Goal: Task Accomplishment & Management: Use online tool/utility

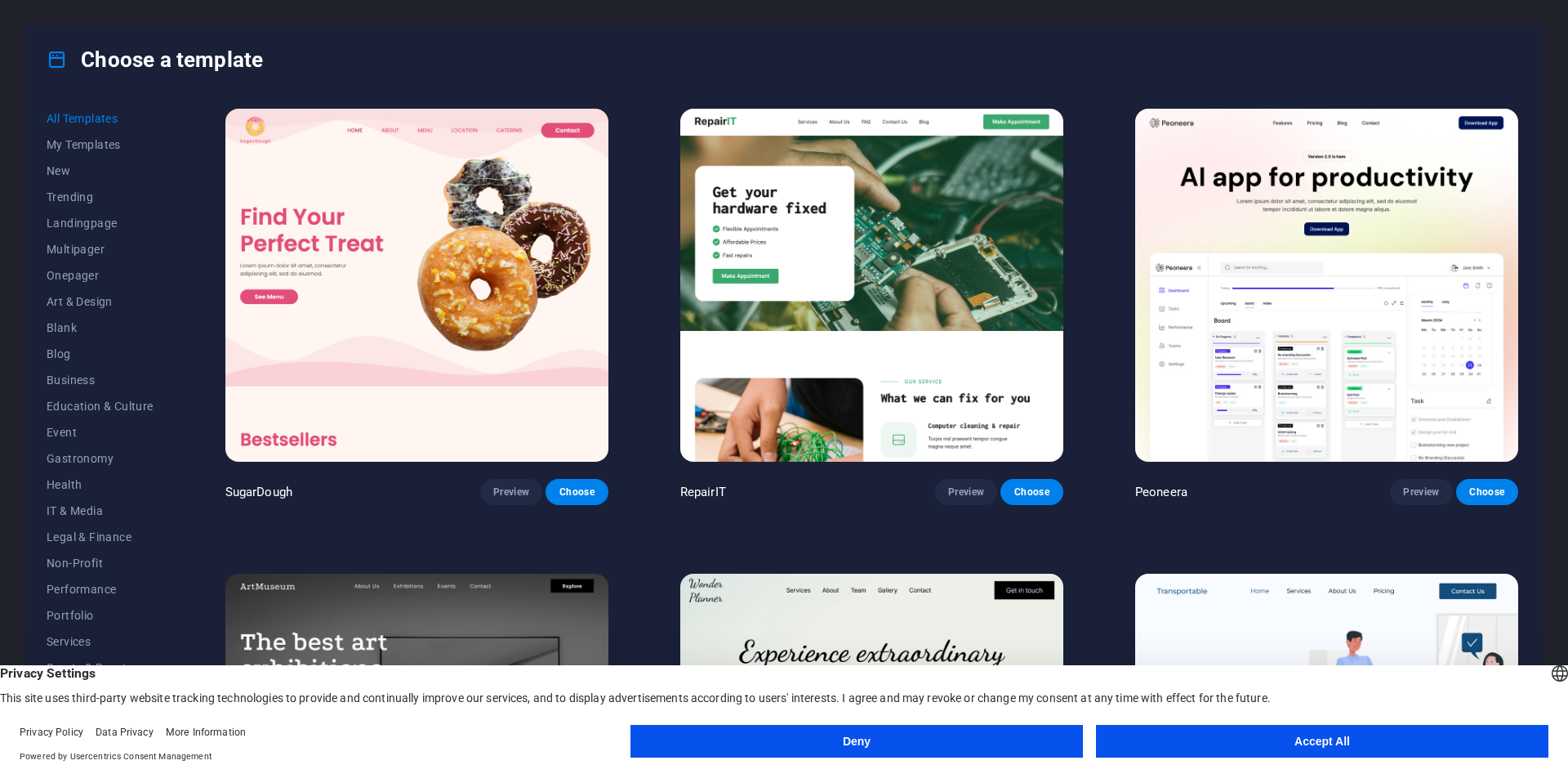
click at [64, 313] on button "Art & Design" at bounding box center [100, 301] width 107 height 26
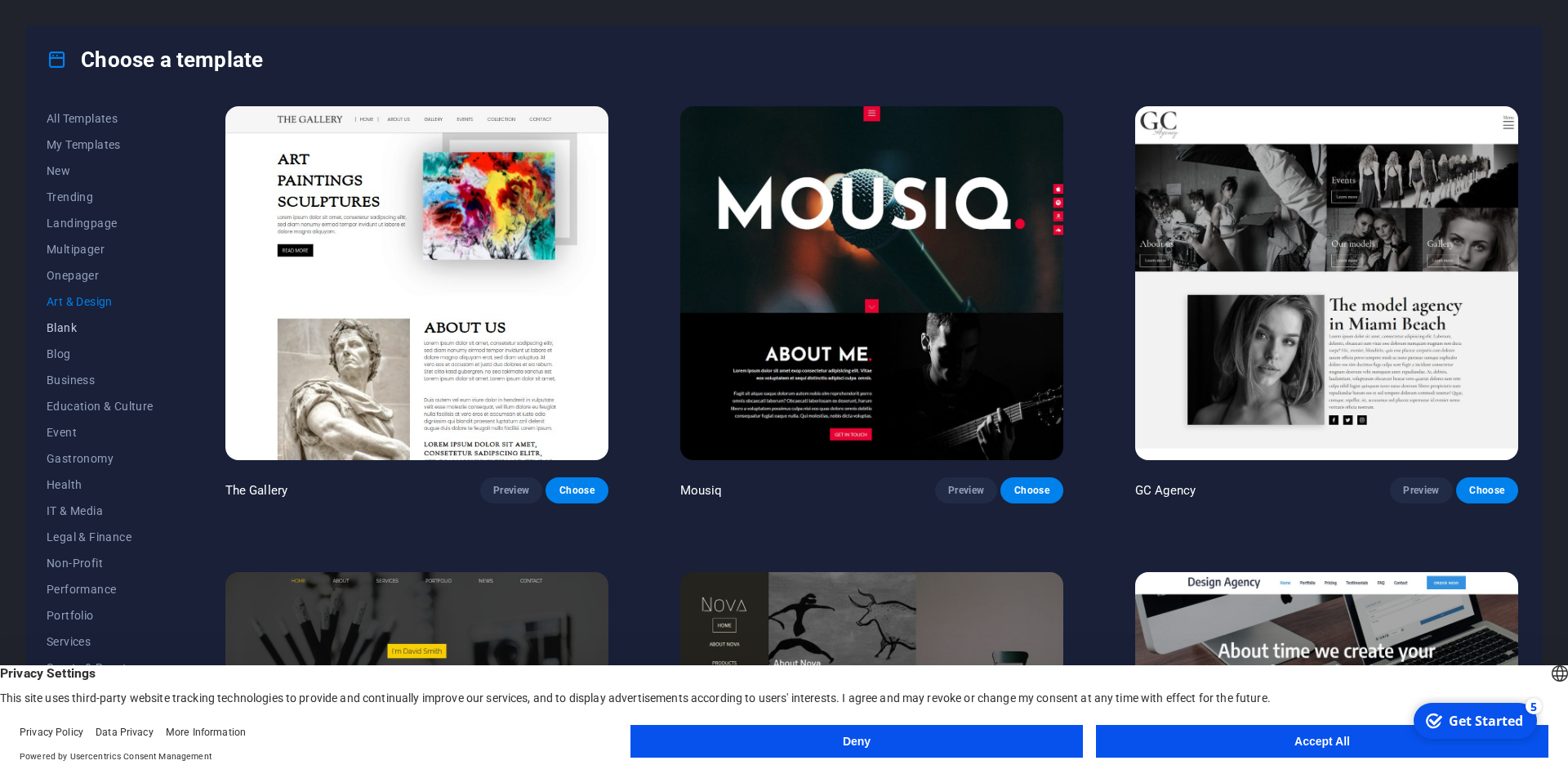
click at [62, 323] on span "Blank" at bounding box center [100, 328] width 107 height 13
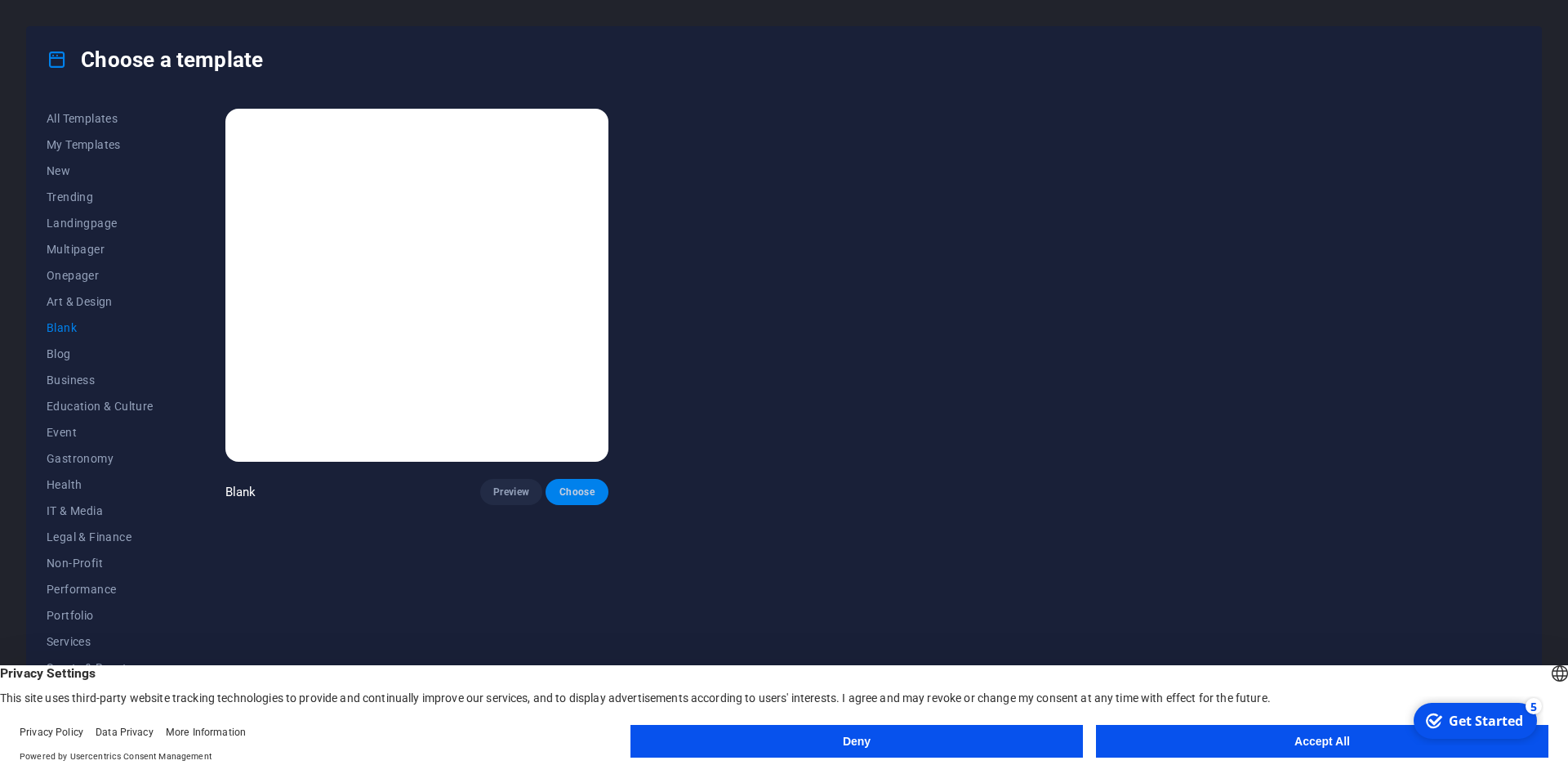
click at [583, 484] on button "Choose" at bounding box center [576, 492] width 62 height 26
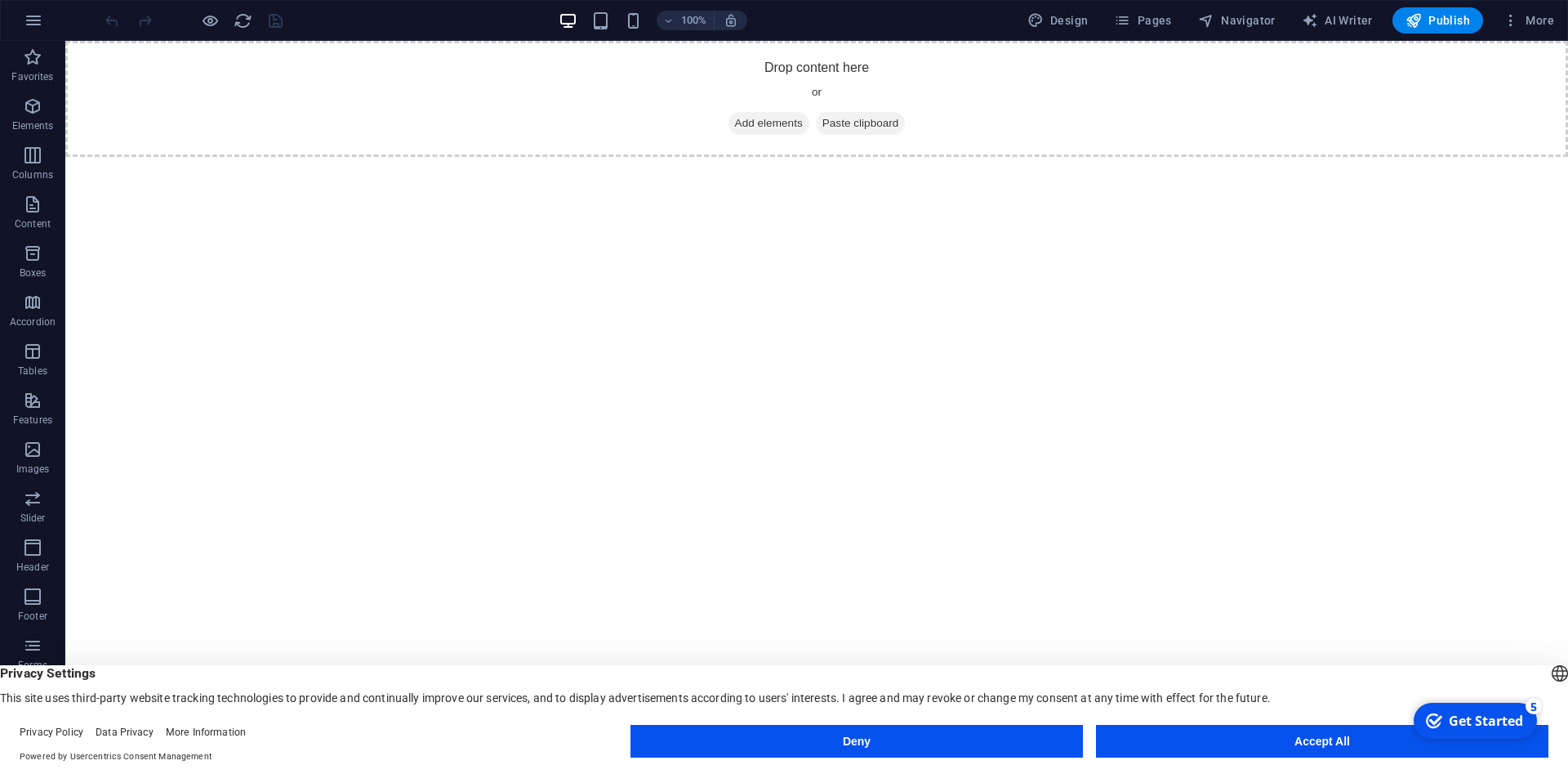
scroll to position [1, 0]
click at [916, 734] on button "Deny" at bounding box center [857, 741] width 452 height 33
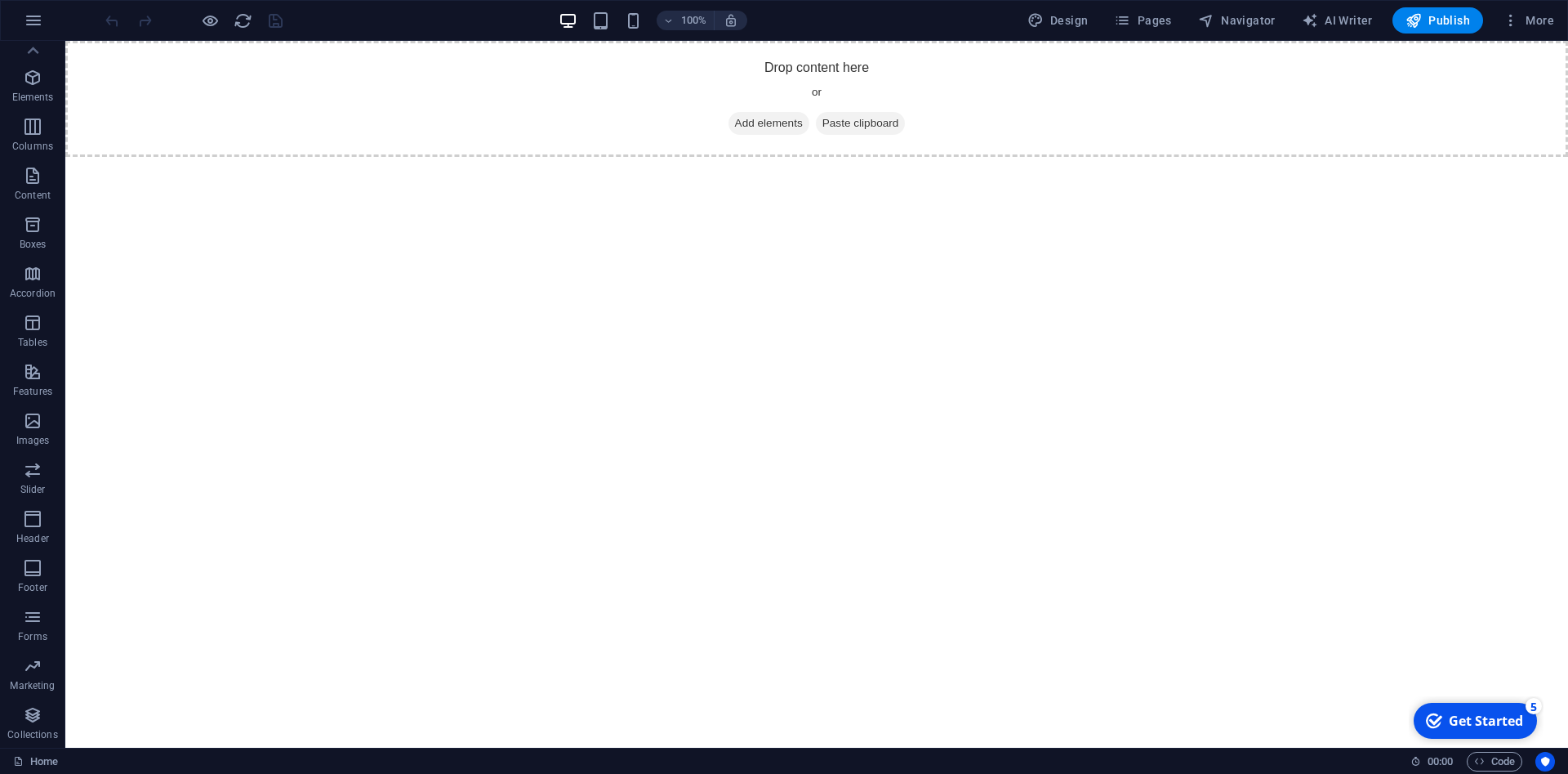
scroll to position [0, 0]
click at [31, 21] on icon "button" at bounding box center [33, 21] width 20 height 20
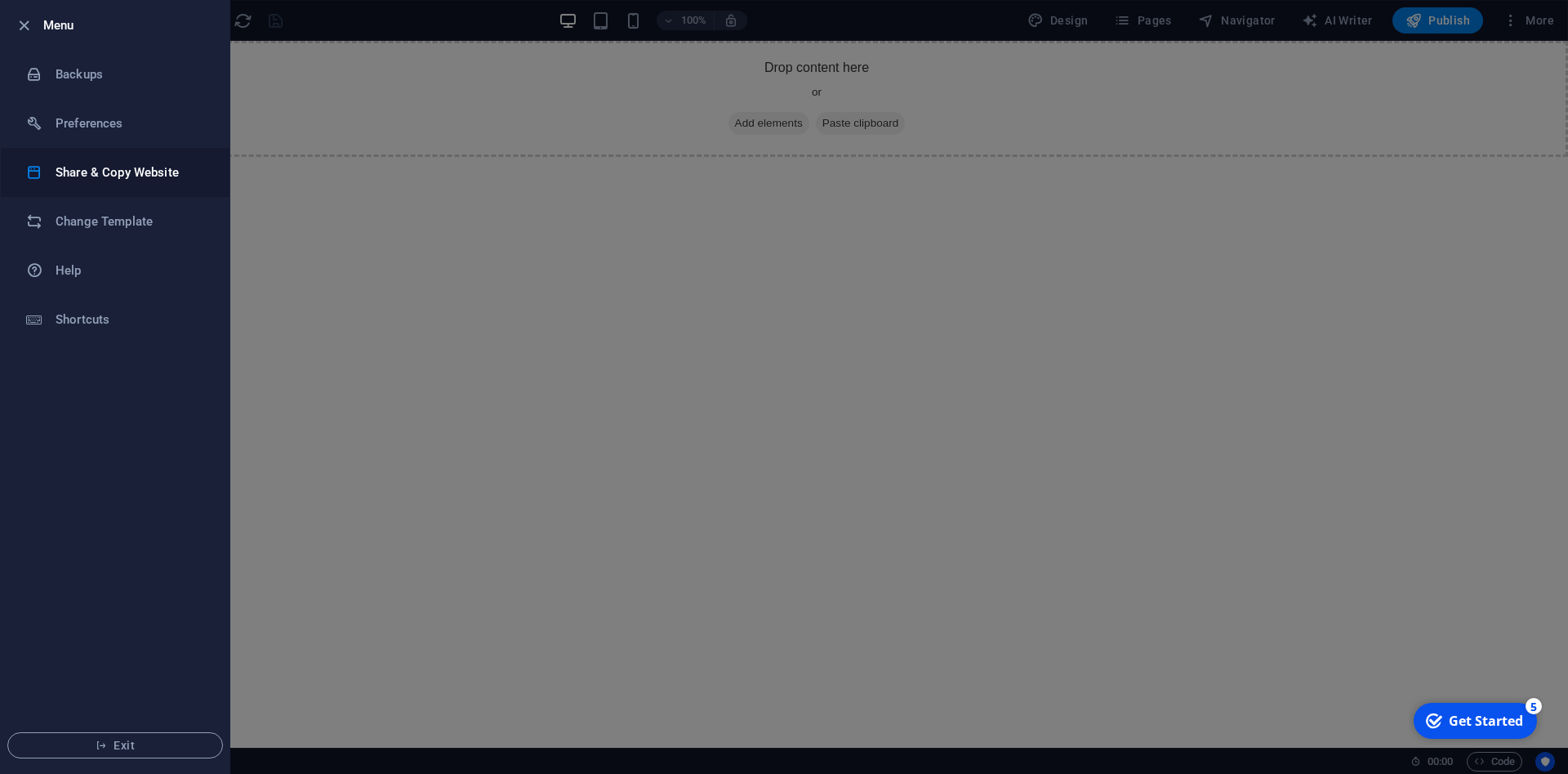
click at [103, 164] on h6 "Share & Copy Website" at bounding box center [130, 173] width 151 height 20
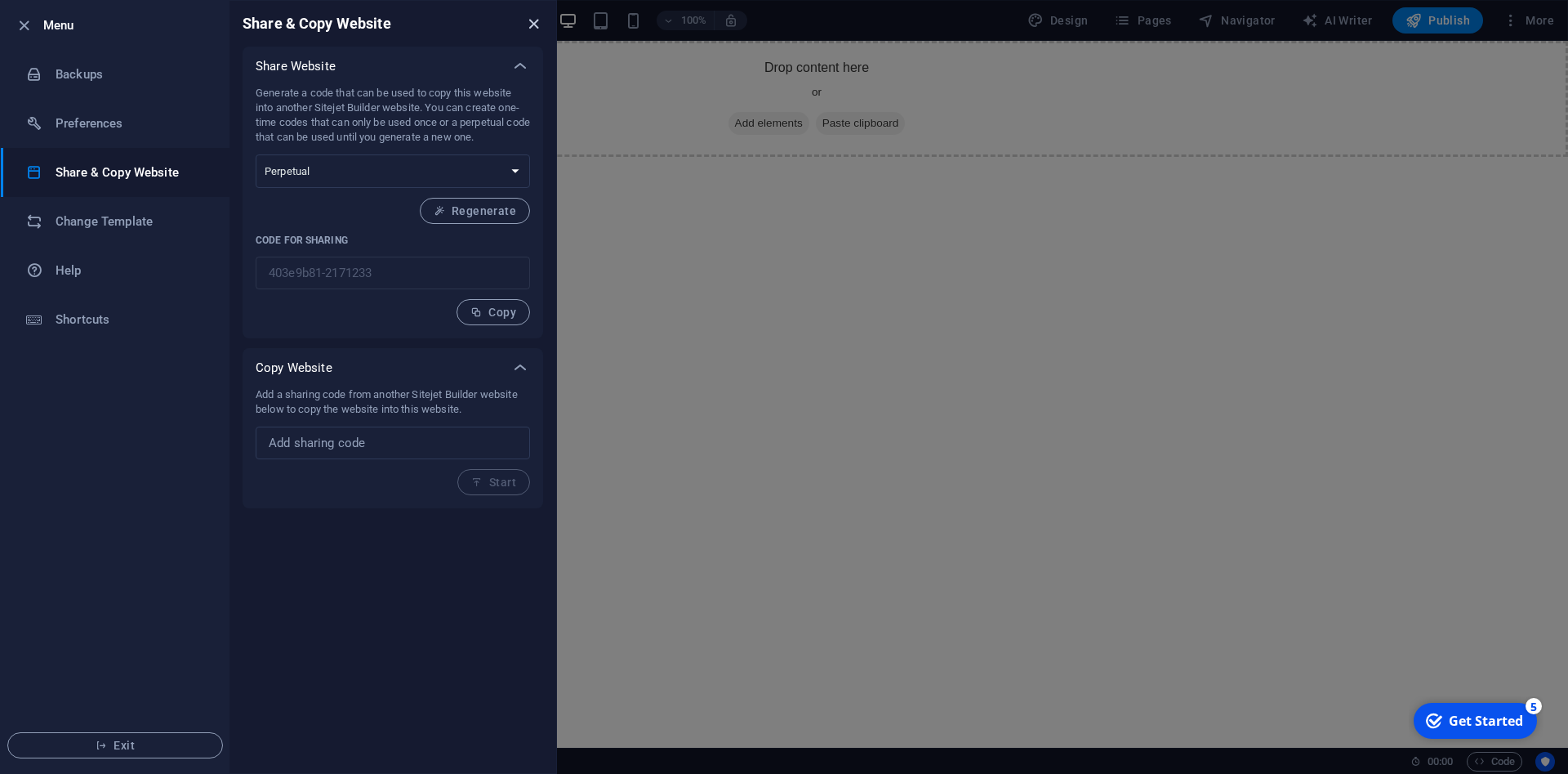
click at [535, 22] on icon "close" at bounding box center [533, 24] width 19 height 19
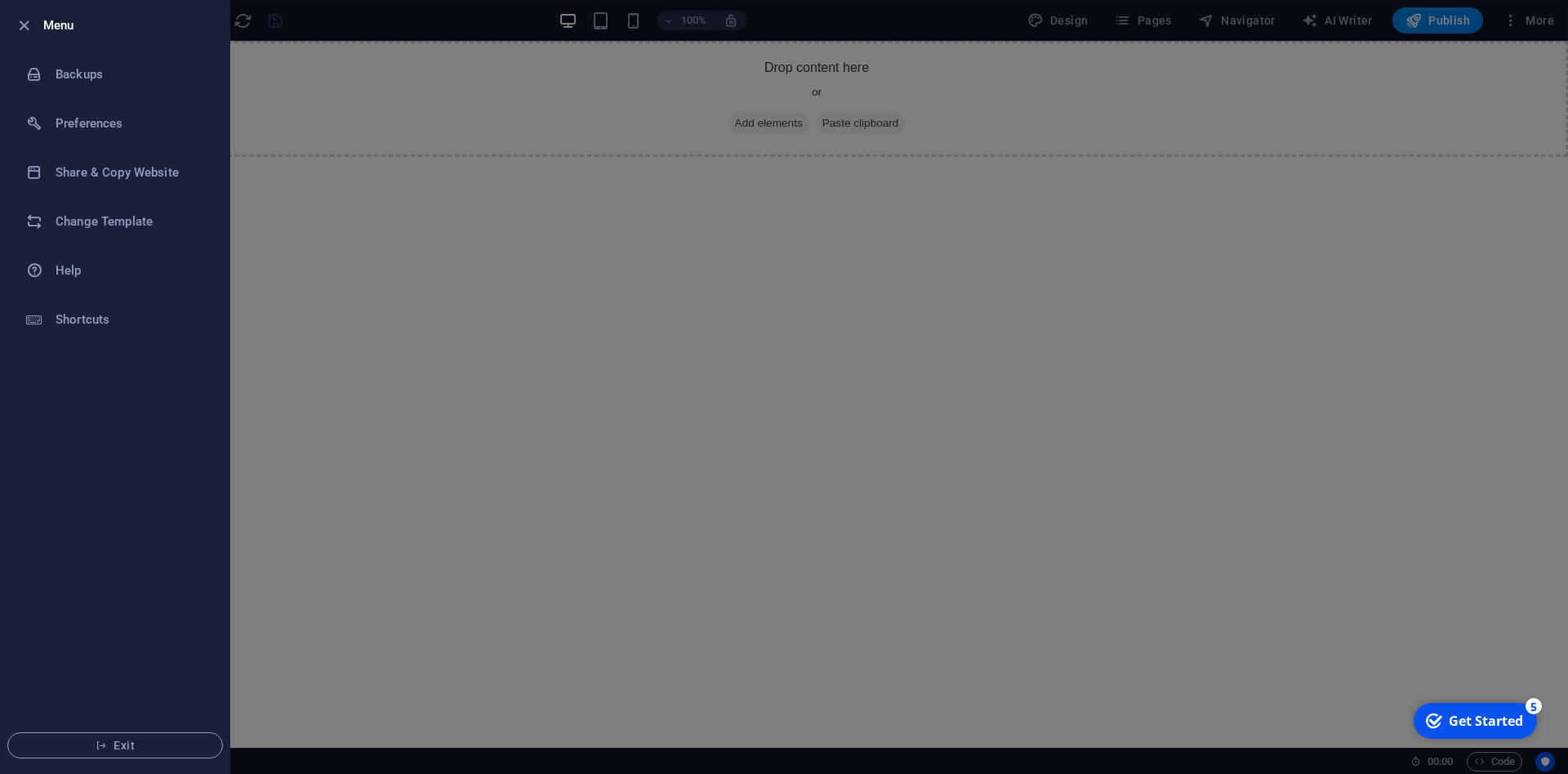
click at [578, 580] on div at bounding box center [784, 387] width 1568 height 774
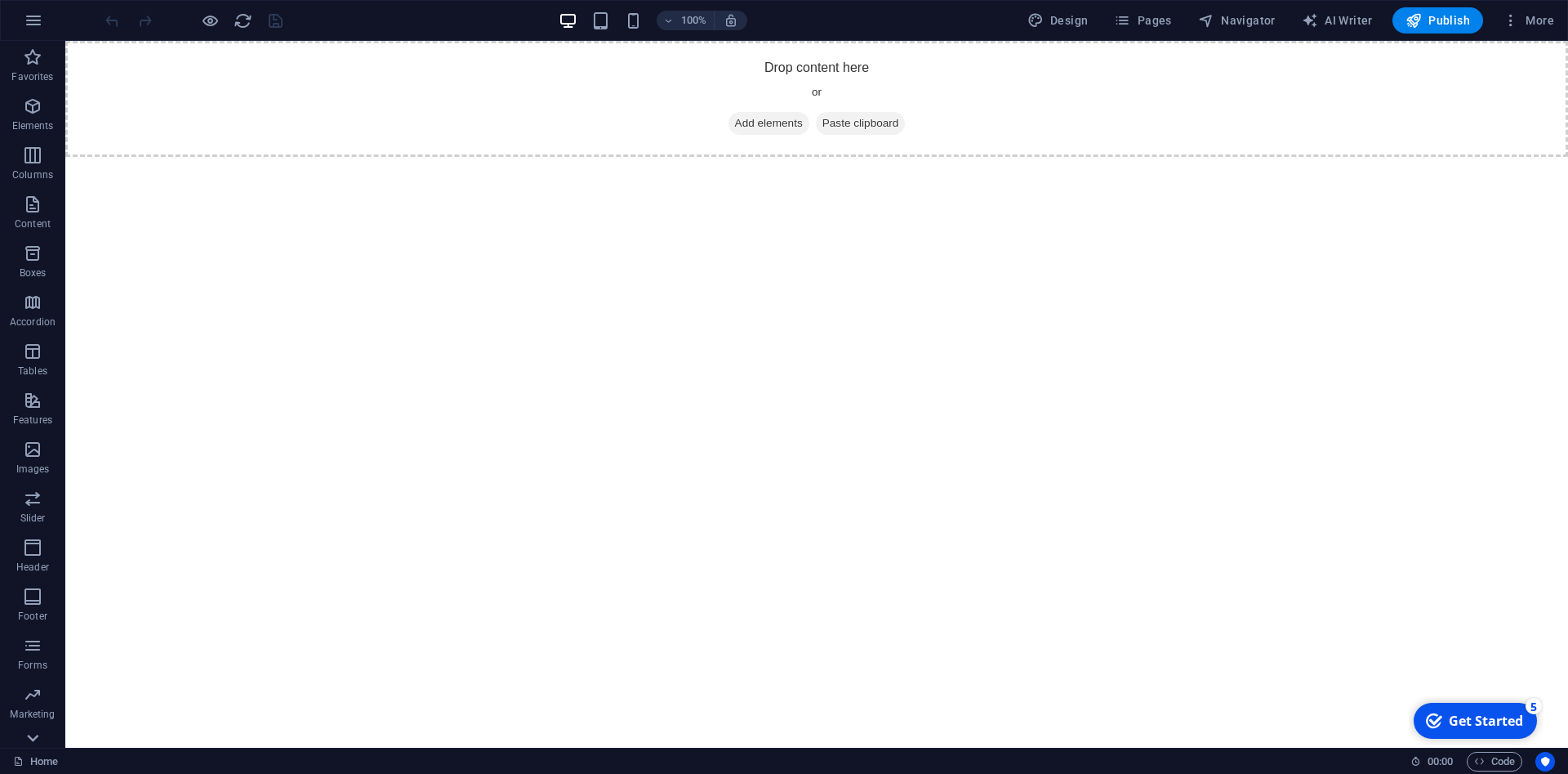
click at [33, 733] on icon at bounding box center [32, 737] width 23 height 23
click at [851, 82] on div "Drop content here or Add elements Paste clipboard" at bounding box center [816, 99] width 1503 height 116
click at [1516, 21] on icon "button" at bounding box center [1511, 21] width 16 height 16
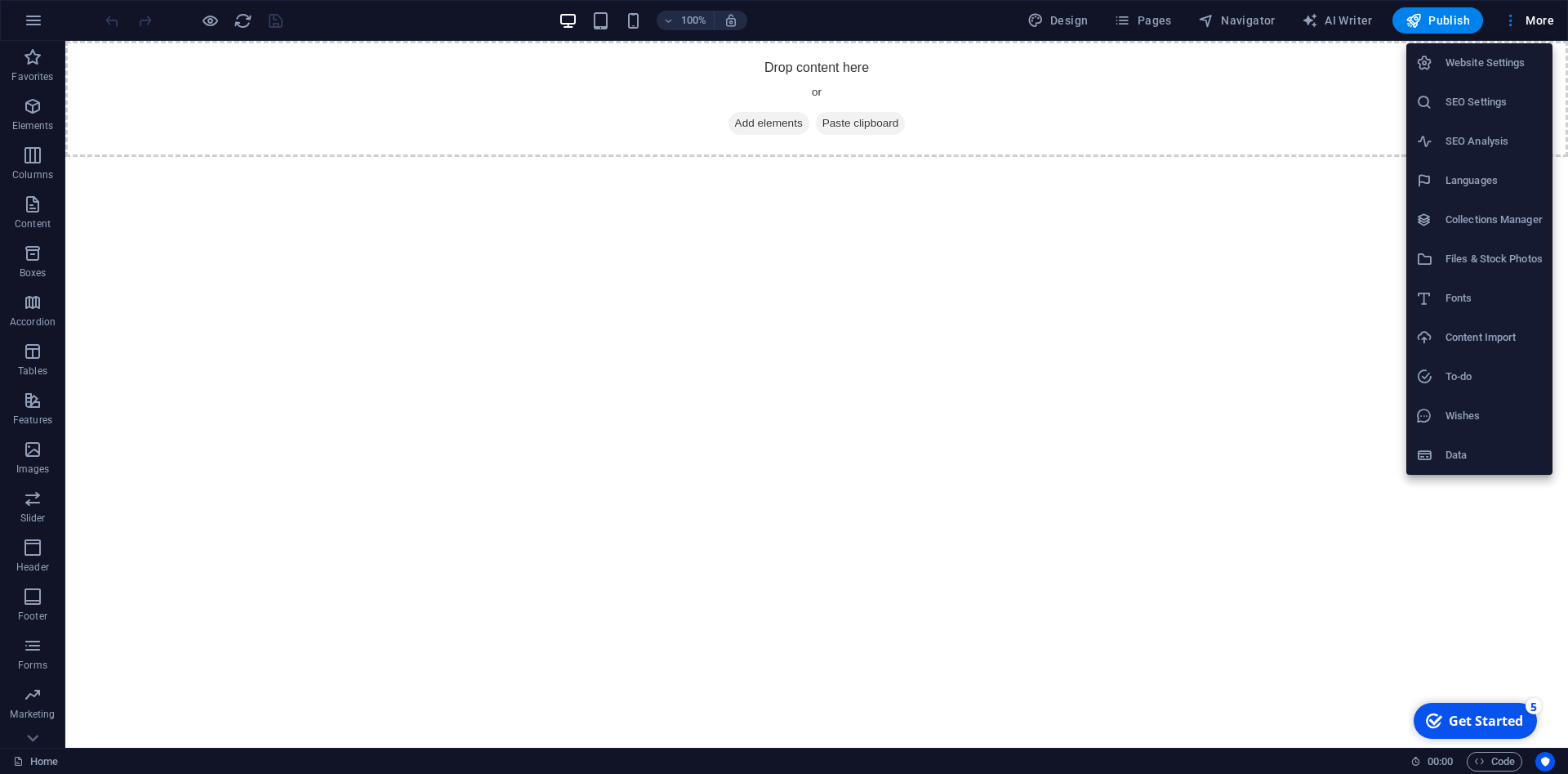
click at [1144, 23] on div at bounding box center [784, 387] width 1568 height 774
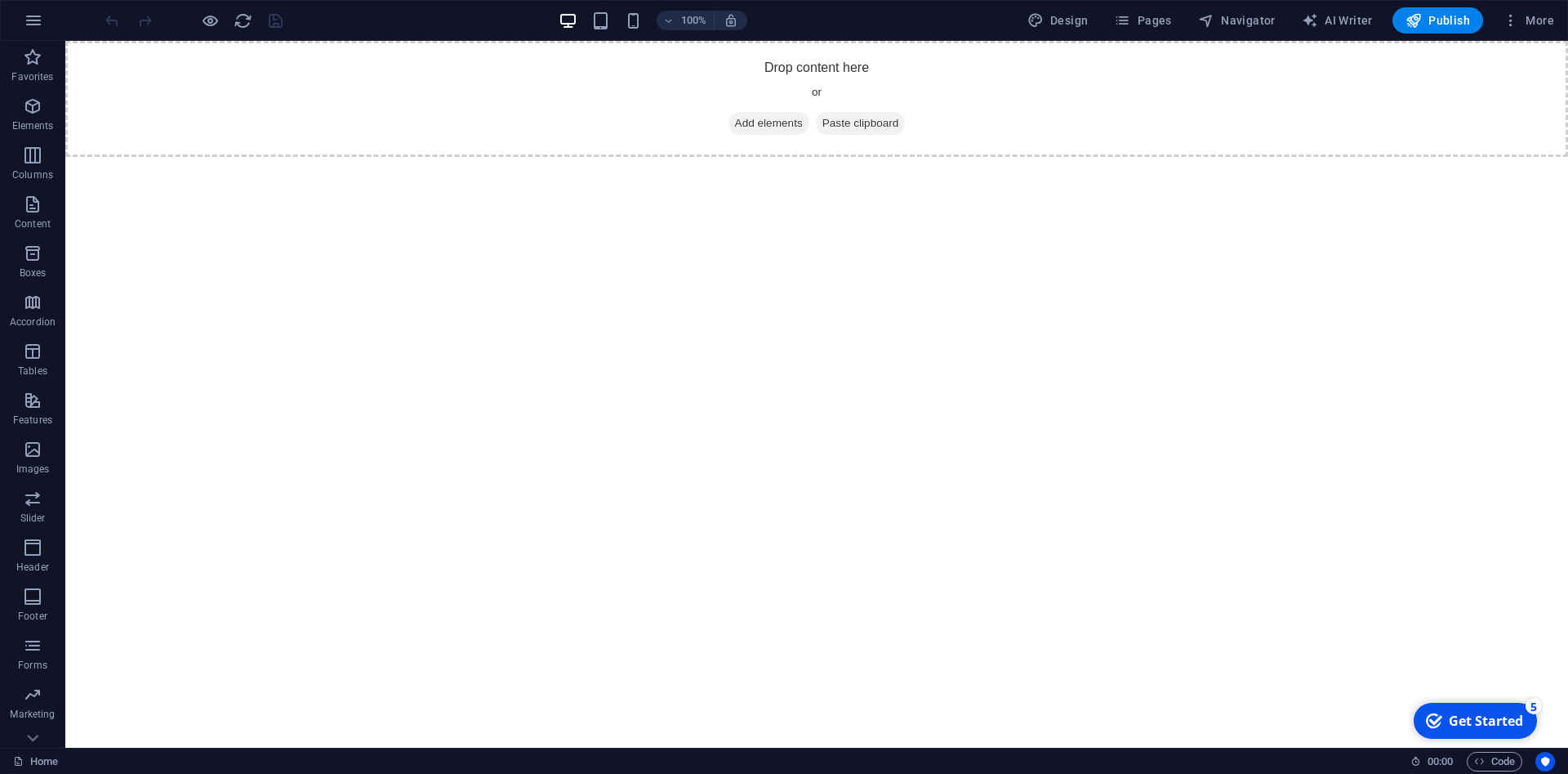
click at [1144, 23] on span "Pages" at bounding box center [1142, 21] width 57 height 16
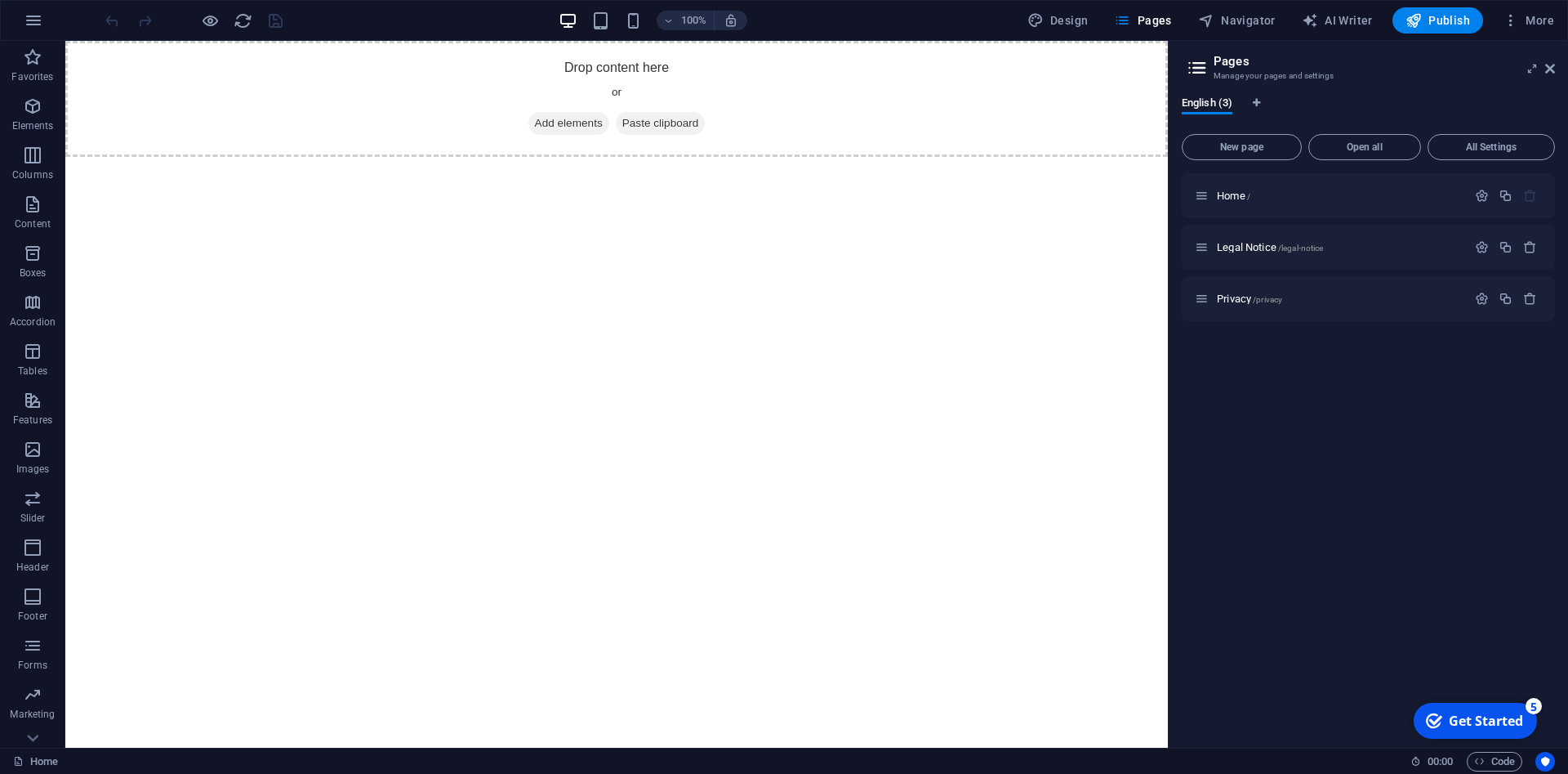
drag, startPoint x: 935, startPoint y: 408, endPoint x: 1136, endPoint y: 309, distance: 224.1
click at [936, 157] on html "Skip to main content Drop content here or Add elements Paste clipboard" at bounding box center [616, 99] width 1102 height 116
click at [1552, 68] on icon at bounding box center [1550, 69] width 10 height 13
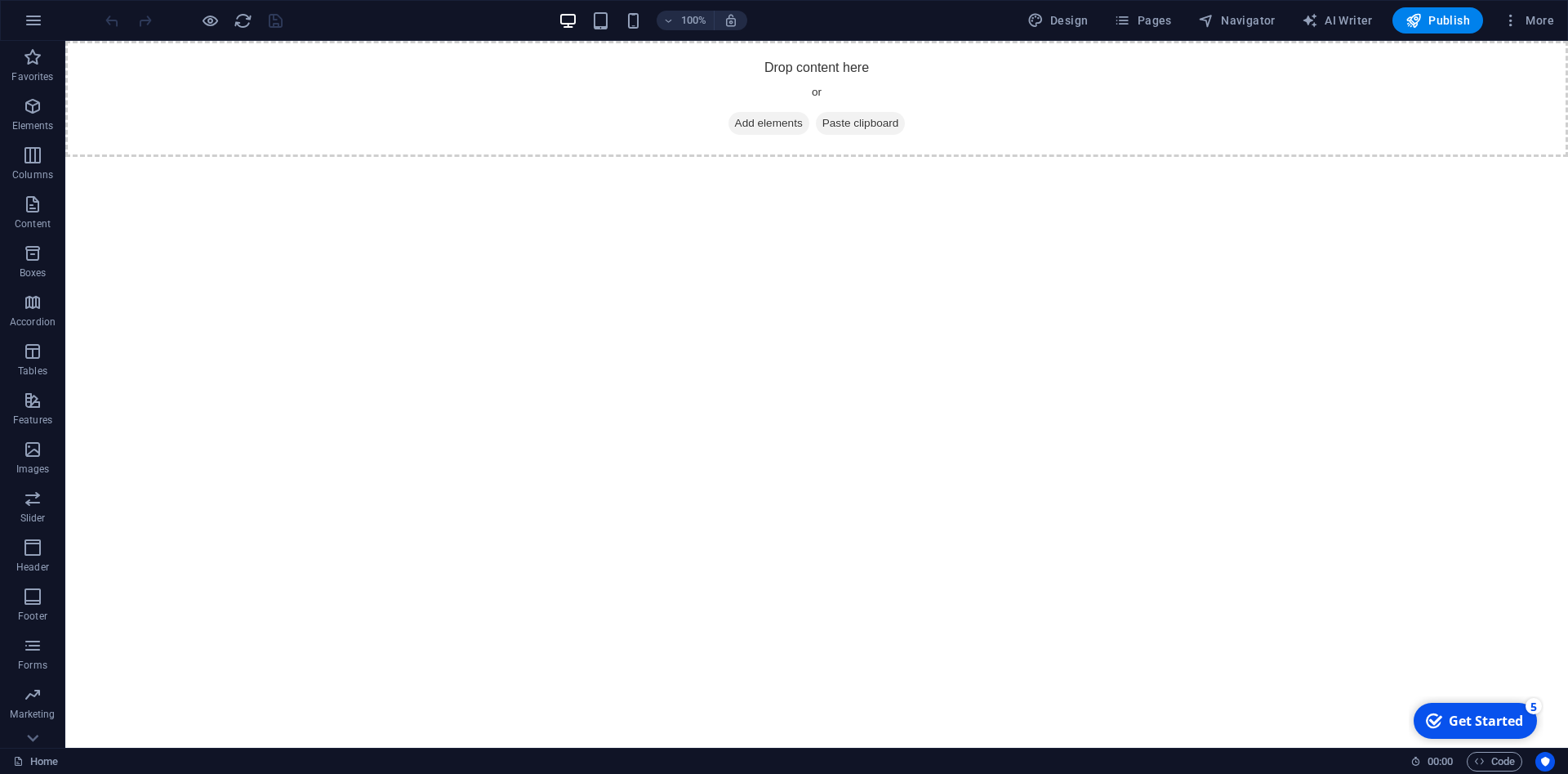
click at [917, 157] on html "Skip to main content Drop content here or Add elements Paste clipboard" at bounding box center [816, 99] width 1503 height 116
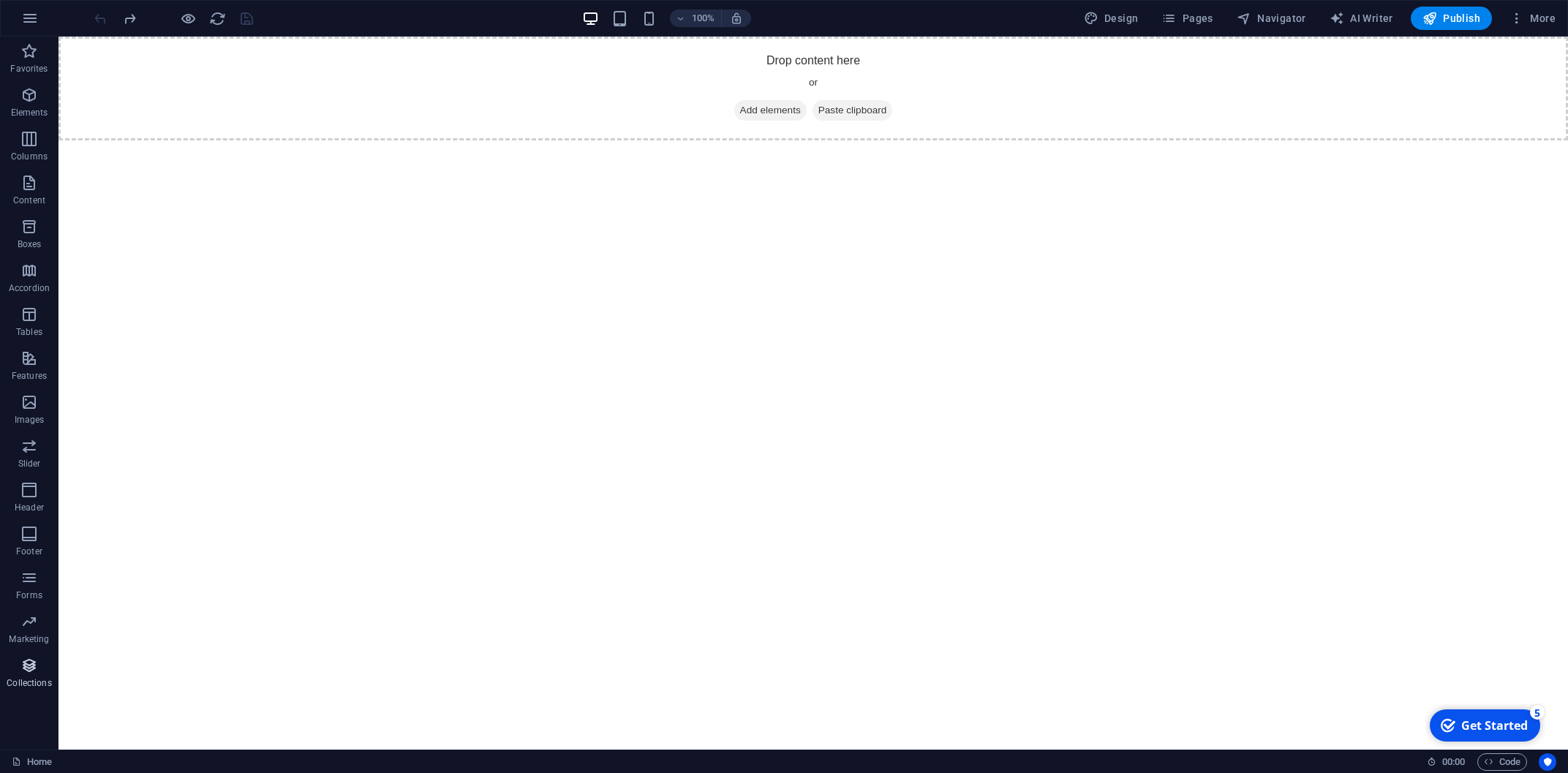
drag, startPoint x: 65, startPoint y: 339, endPoint x: 31, endPoint y: 674, distance: 336.7
click at [31, 674] on icon "button" at bounding box center [29, 665] width 18 height 18
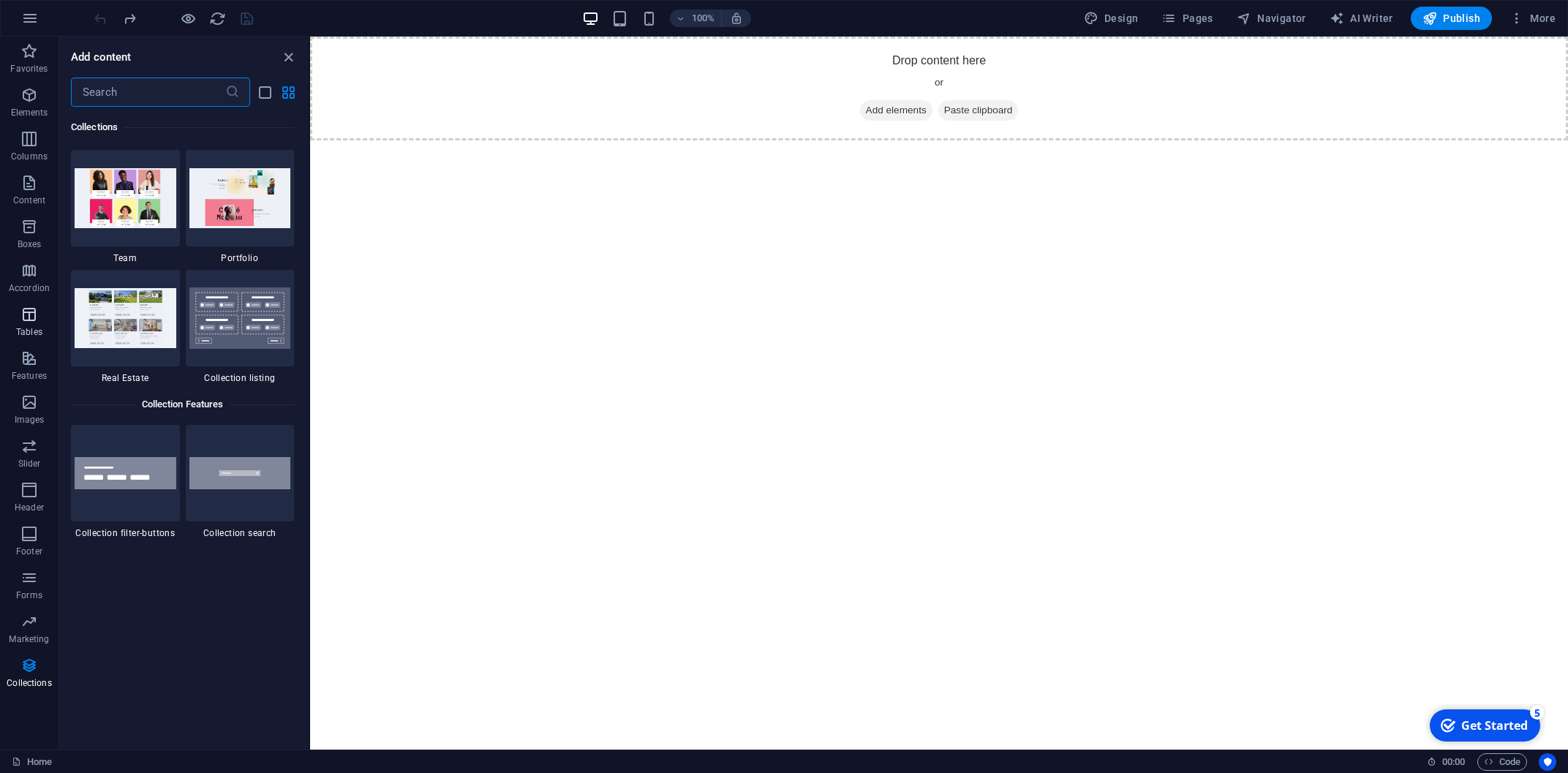
scroll to position [13658, 0]
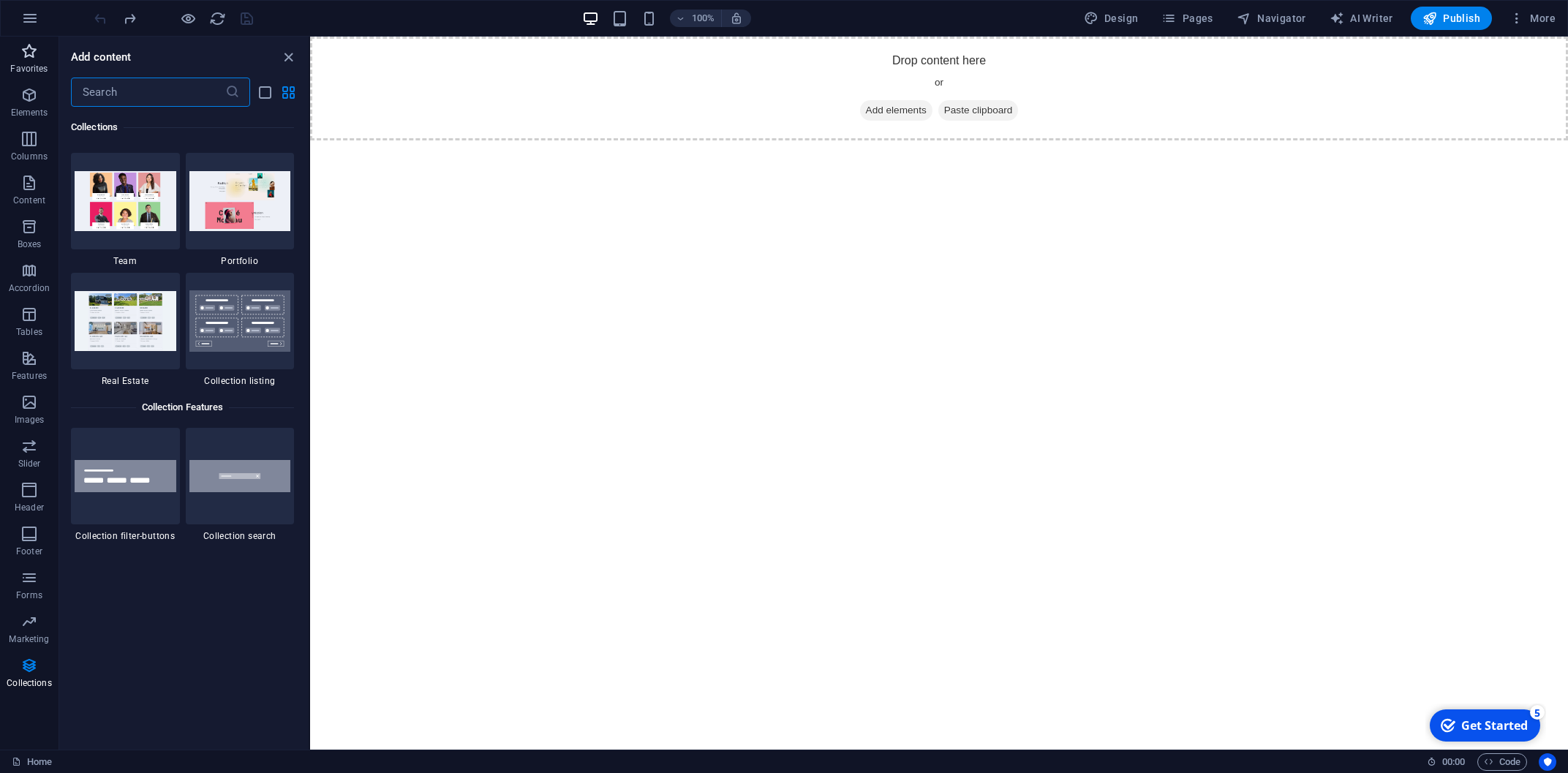
click at [31, 41] on button "Favorites" at bounding box center [29, 58] width 58 height 44
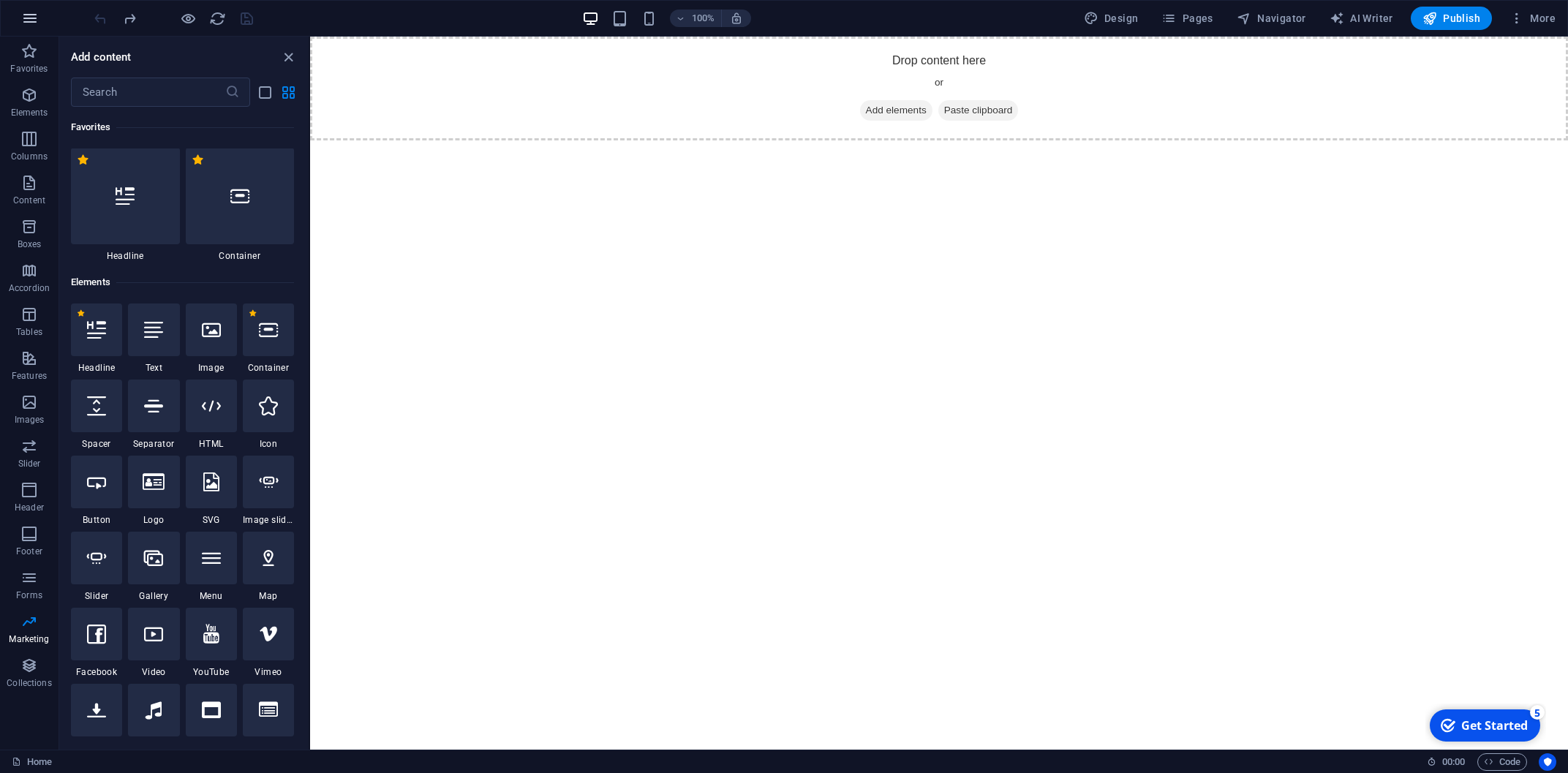
scroll to position [0, 0]
click at [26, 15] on icon "button" at bounding box center [30, 19] width 18 height 18
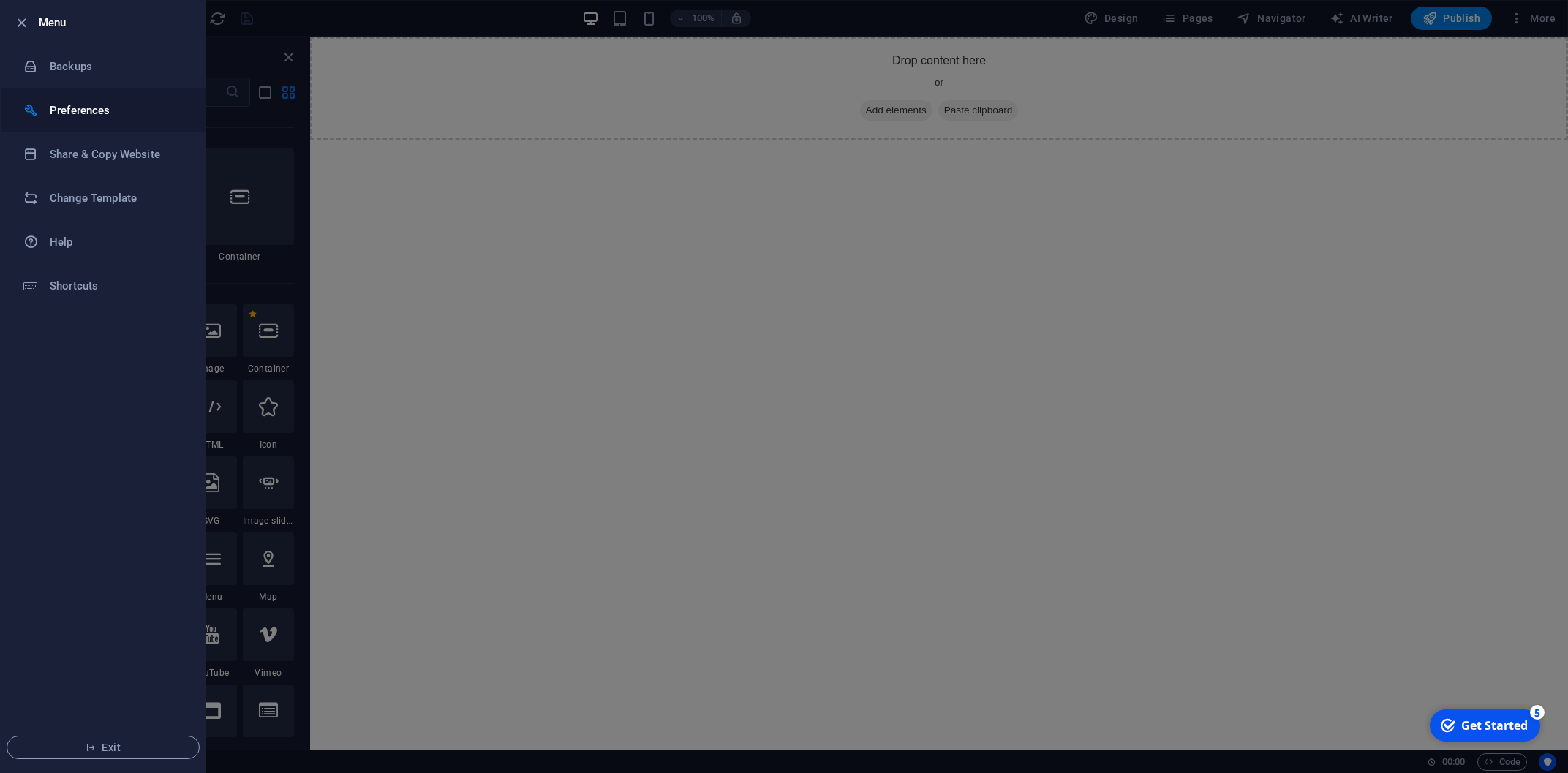
click at [63, 115] on h6 "Preferences" at bounding box center [117, 110] width 135 height 18
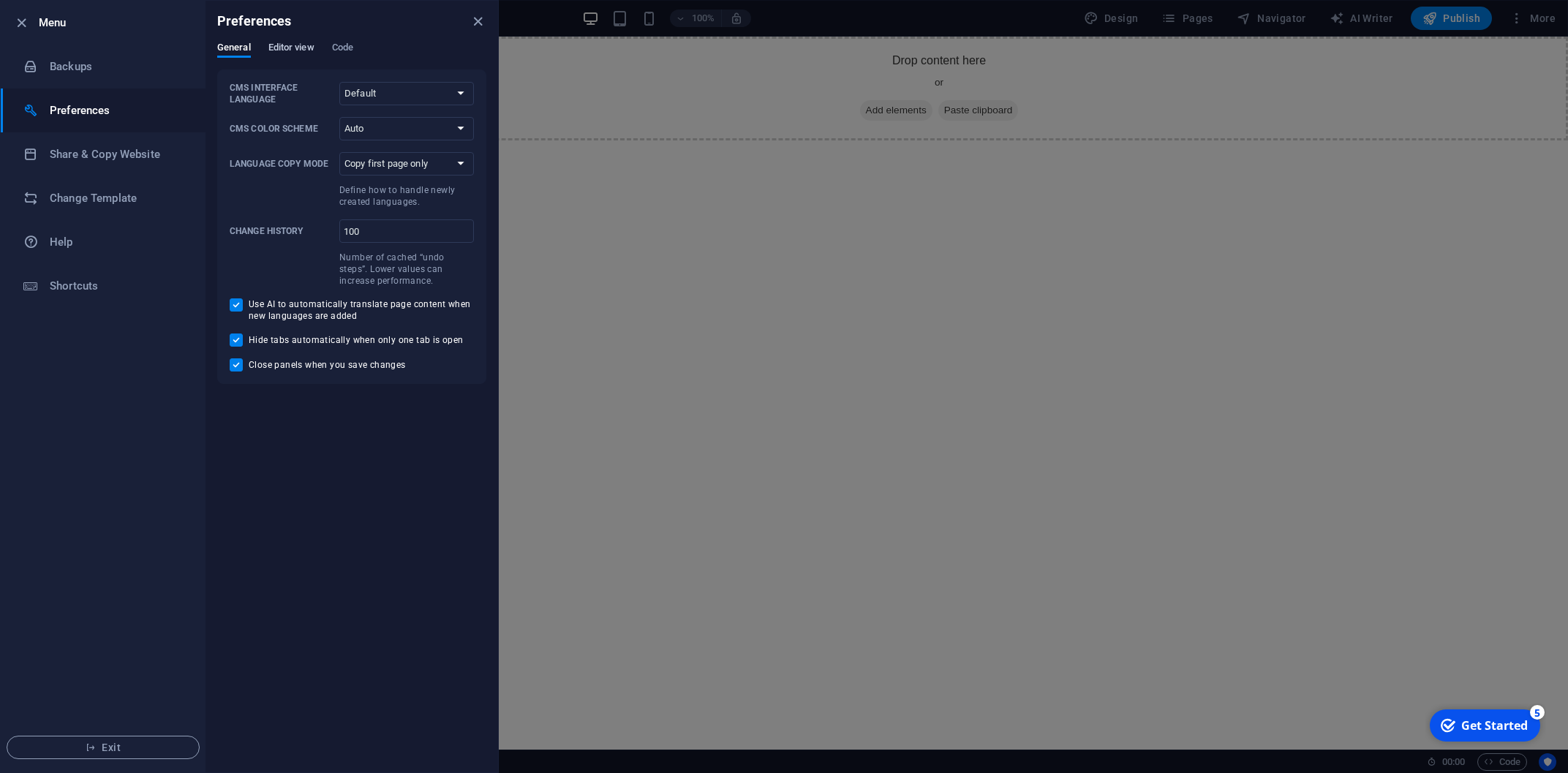
click at [289, 49] on span "Editor view" at bounding box center [291, 49] width 46 height 20
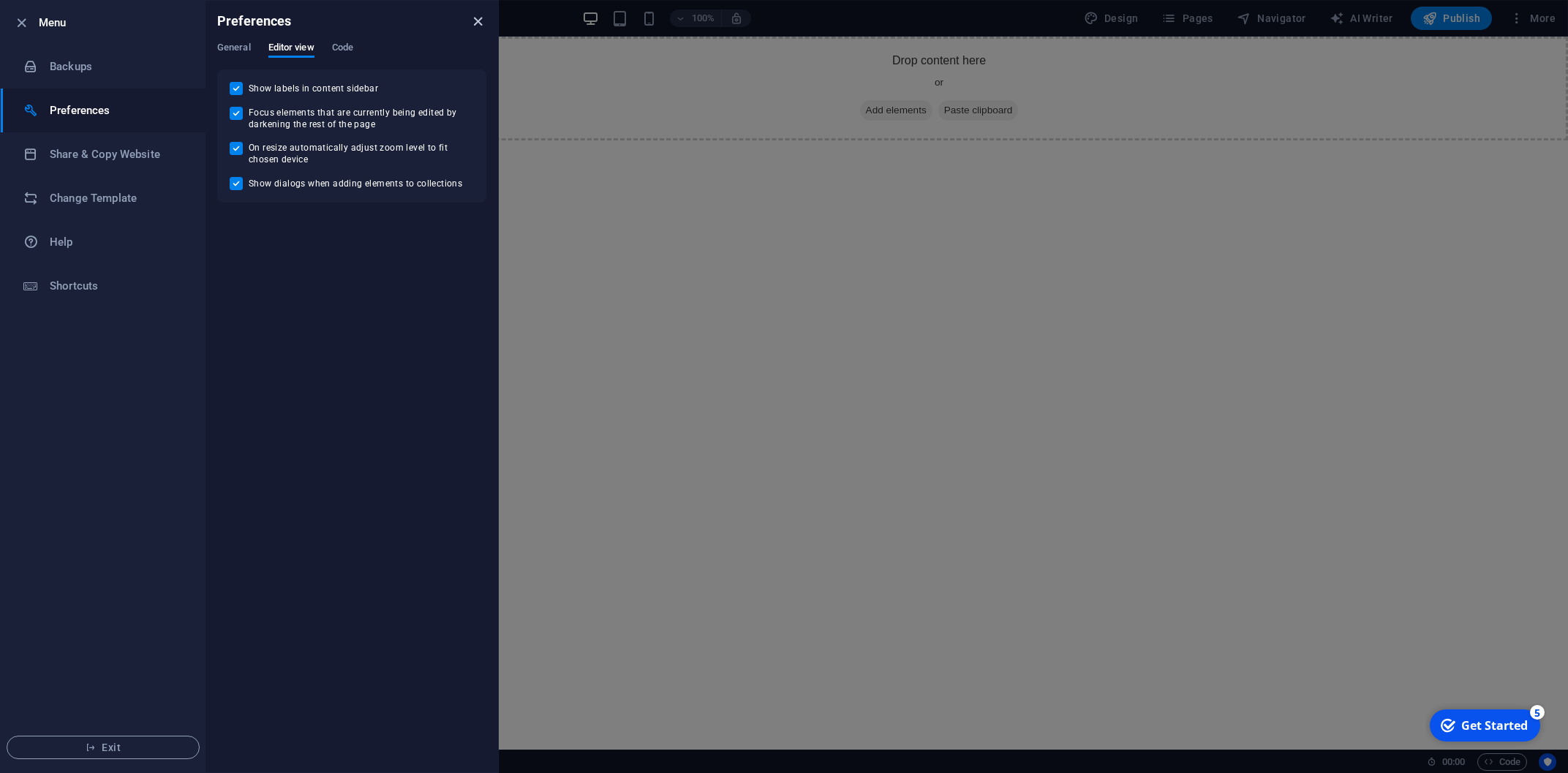
click at [477, 23] on icon "close" at bounding box center [477, 21] width 17 height 17
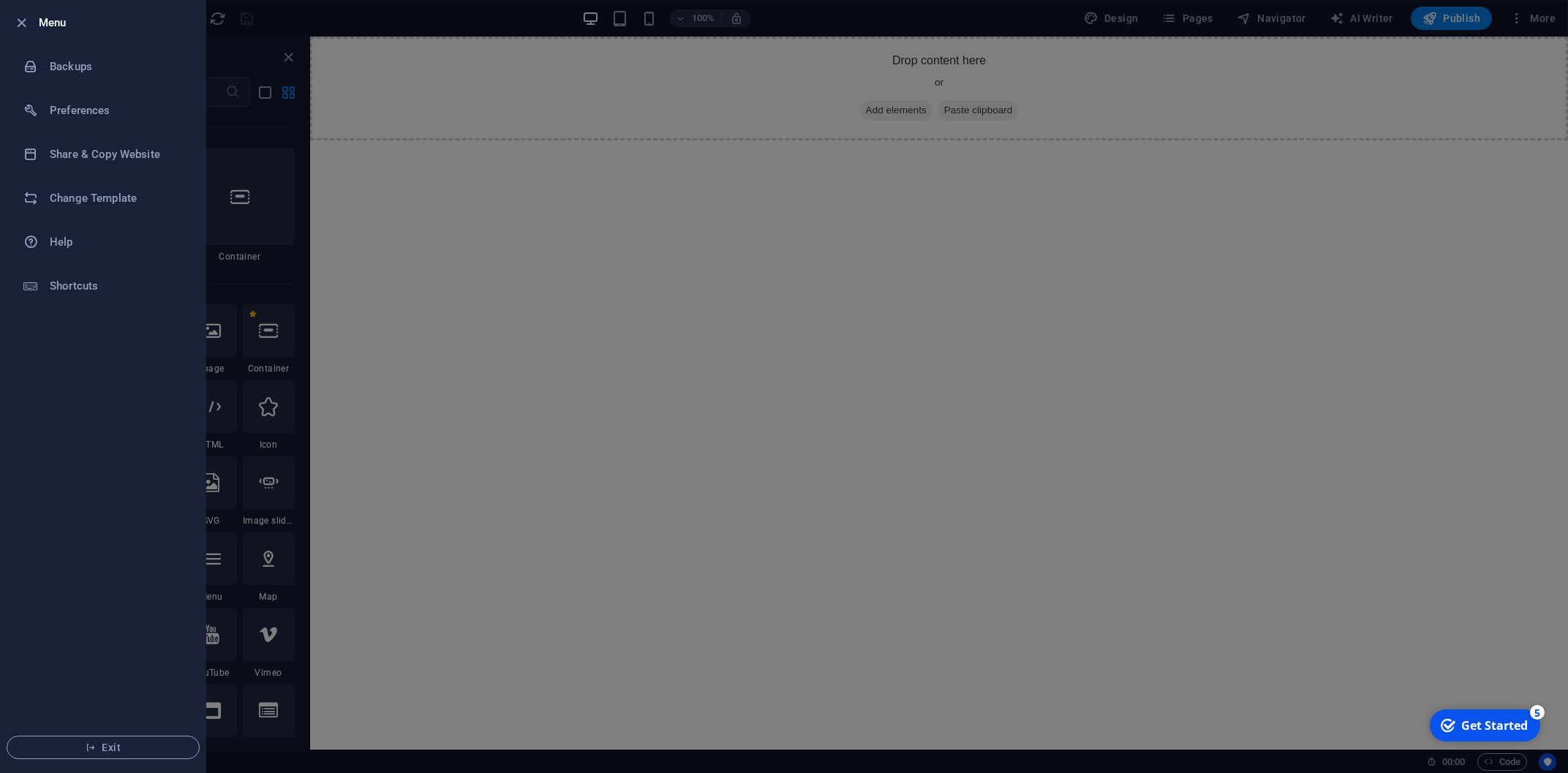
click at [1400, 103] on div at bounding box center [784, 386] width 1568 height 773
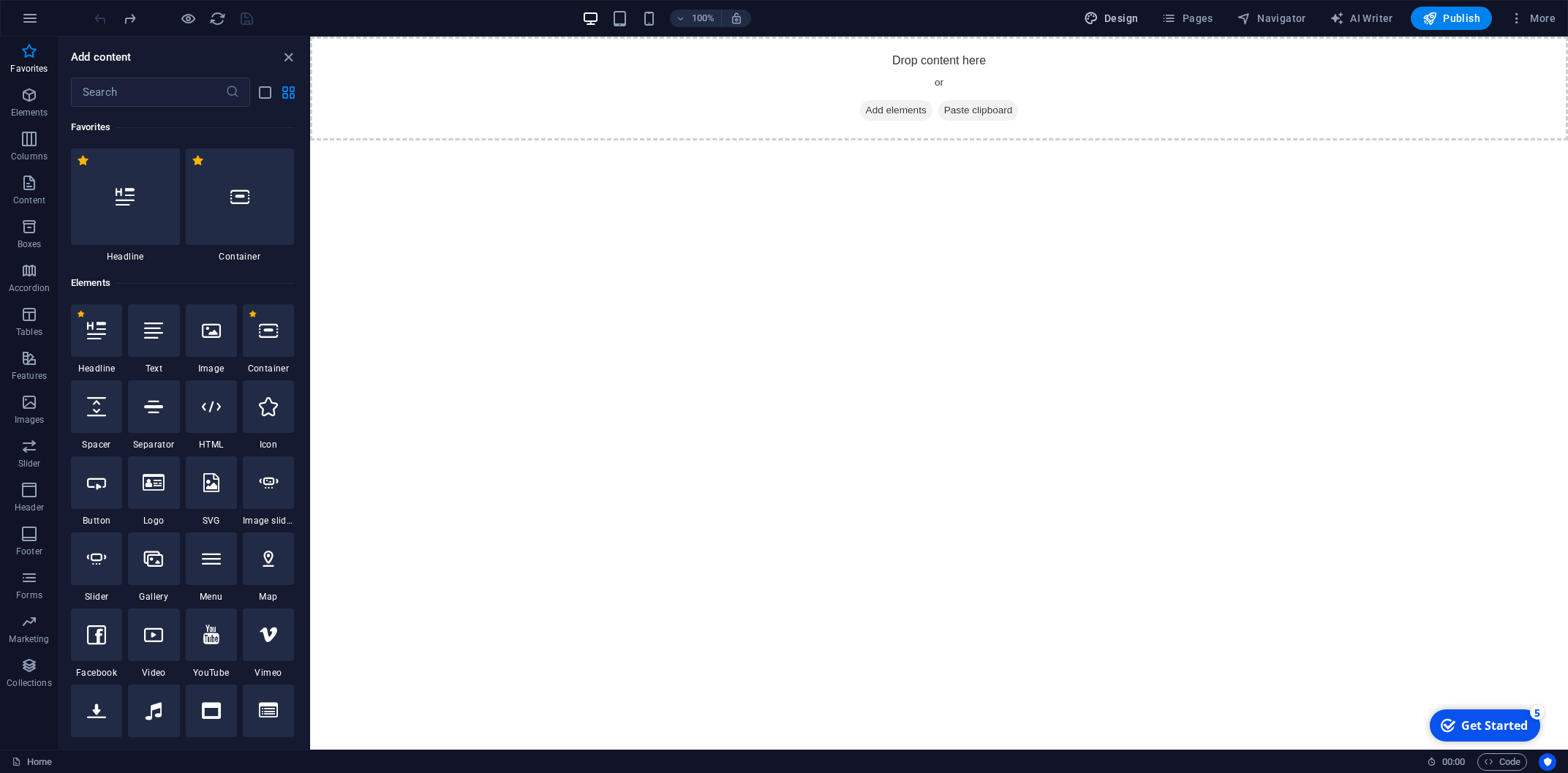
click at [1120, 26] on span "Design" at bounding box center [1112, 19] width 55 height 15
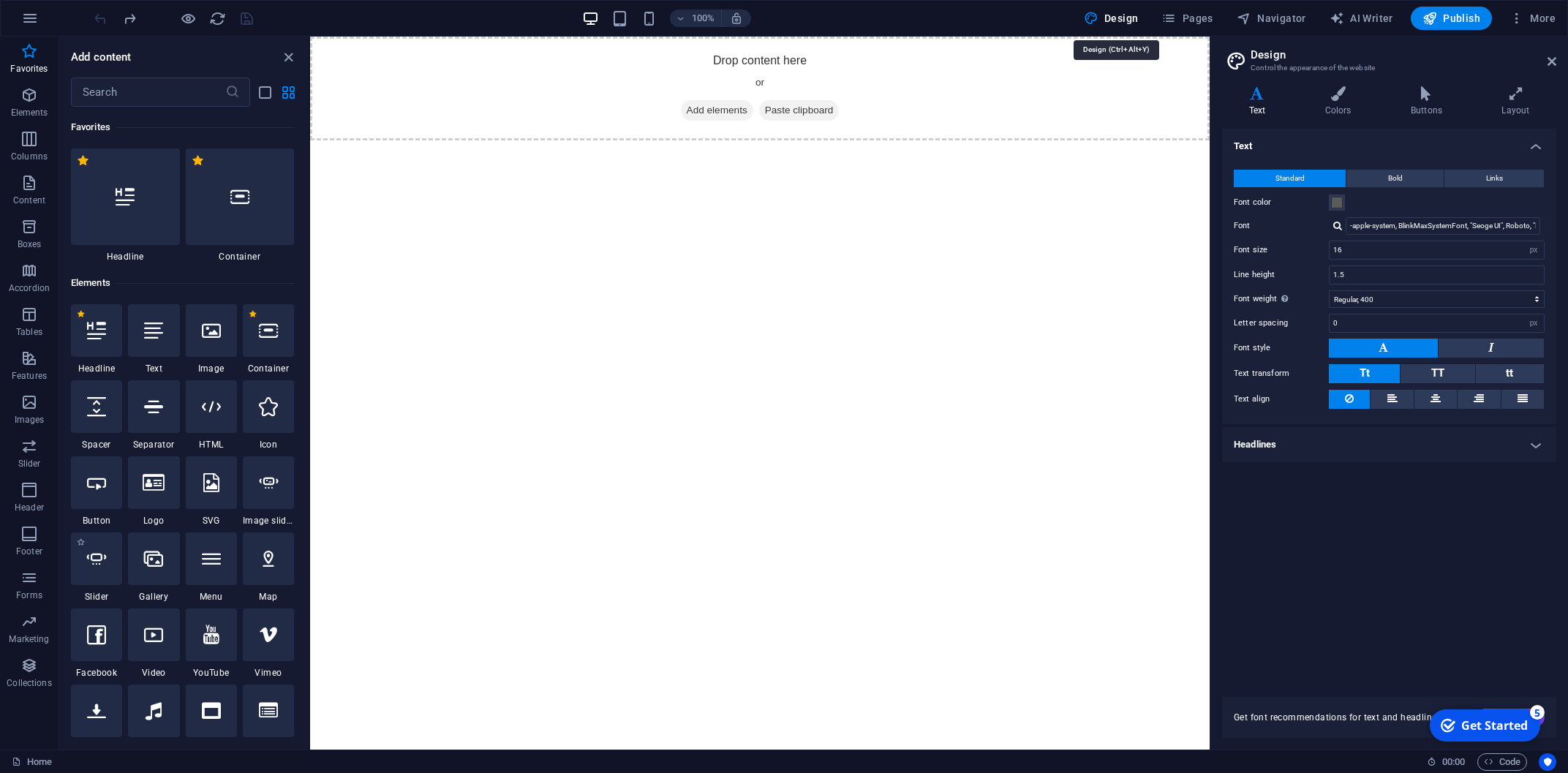
click at [1404, 61] on icon at bounding box center [1552, 62] width 9 height 11
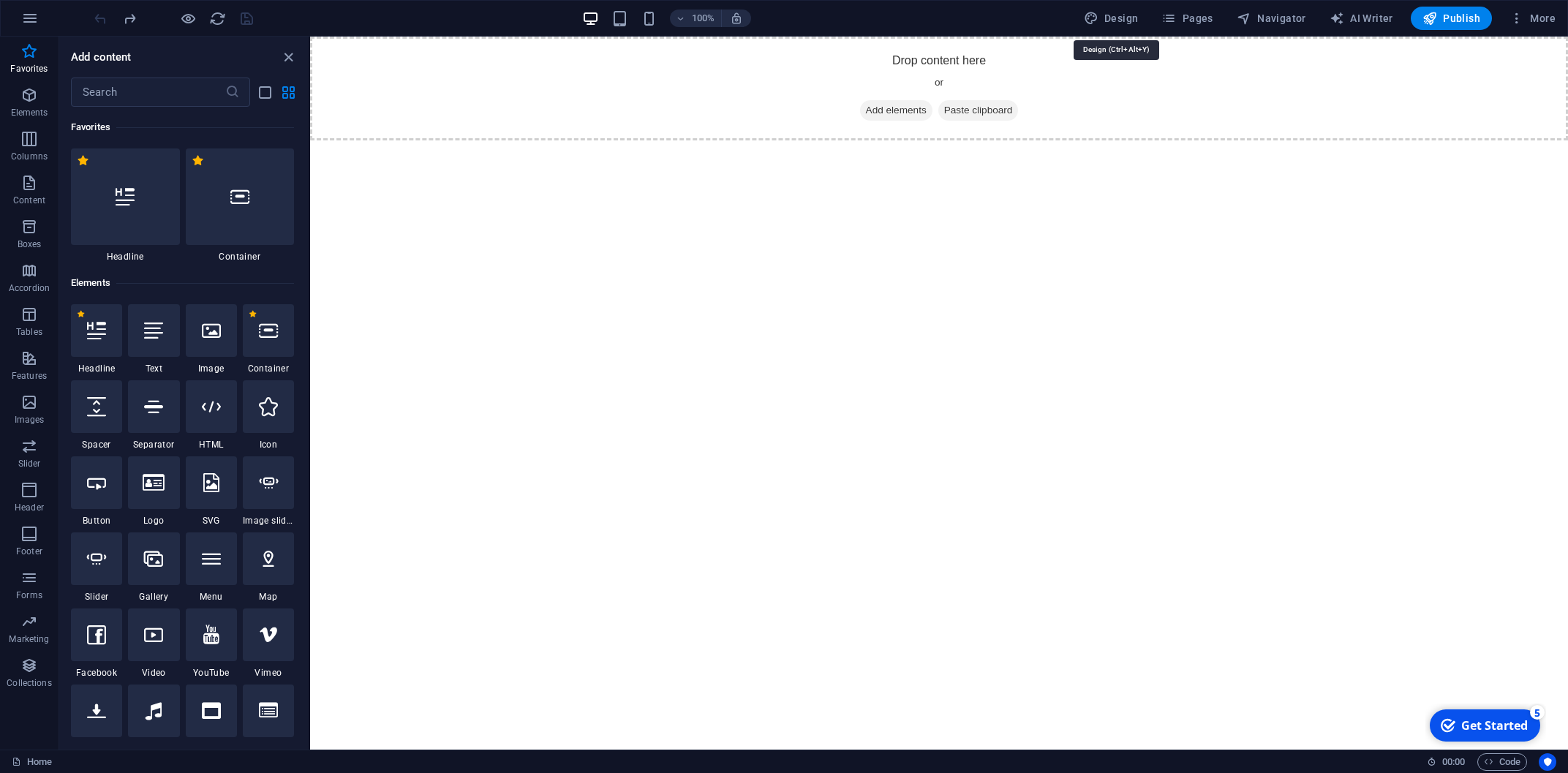
click at [670, 140] on html "Skip to main content Drop content here or Add elements Paste clipboard" at bounding box center [939, 88] width 1258 height 104
click at [31, 100] on icon "button" at bounding box center [29, 96] width 18 height 18
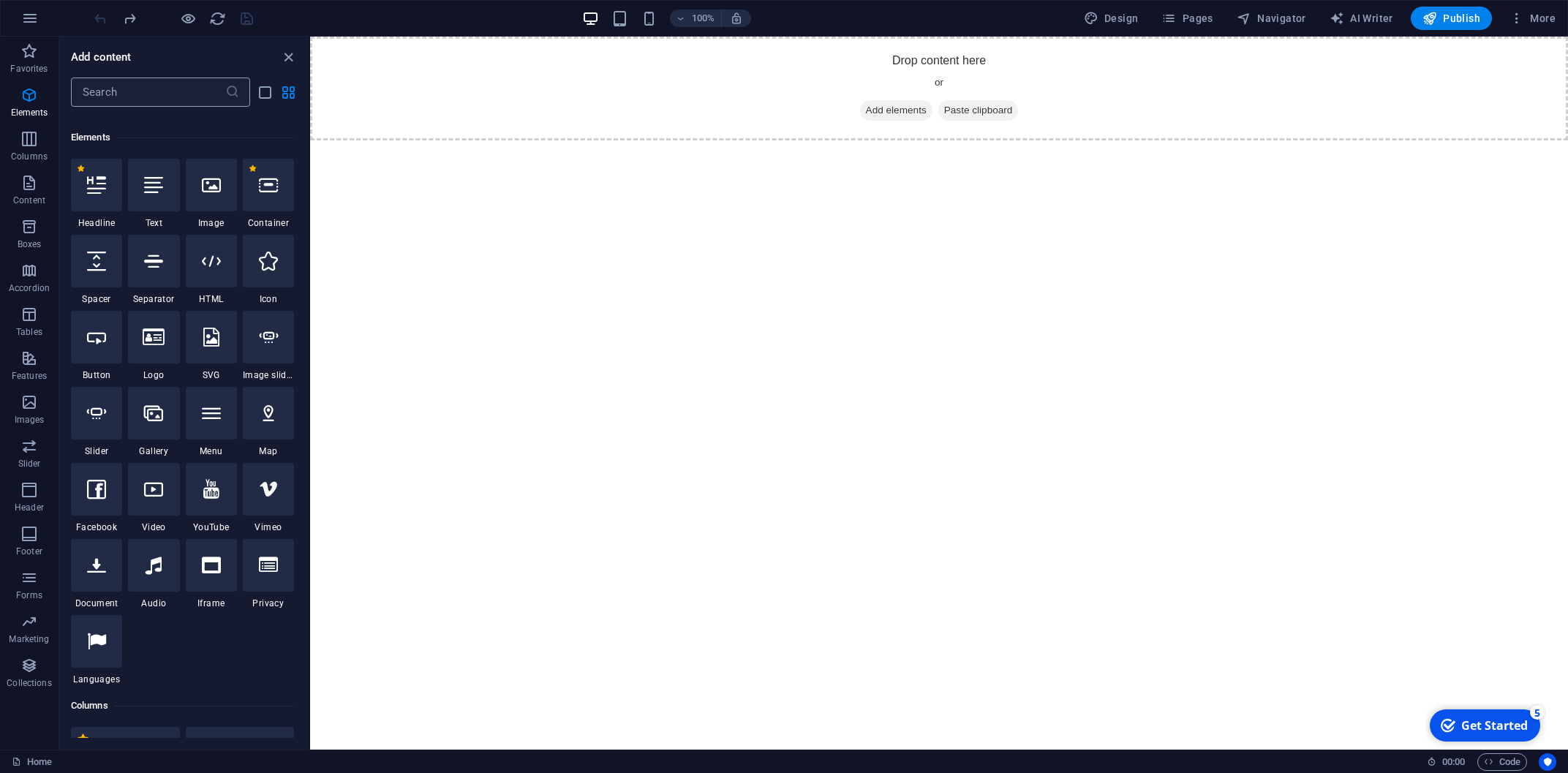
scroll to position [156, 0]
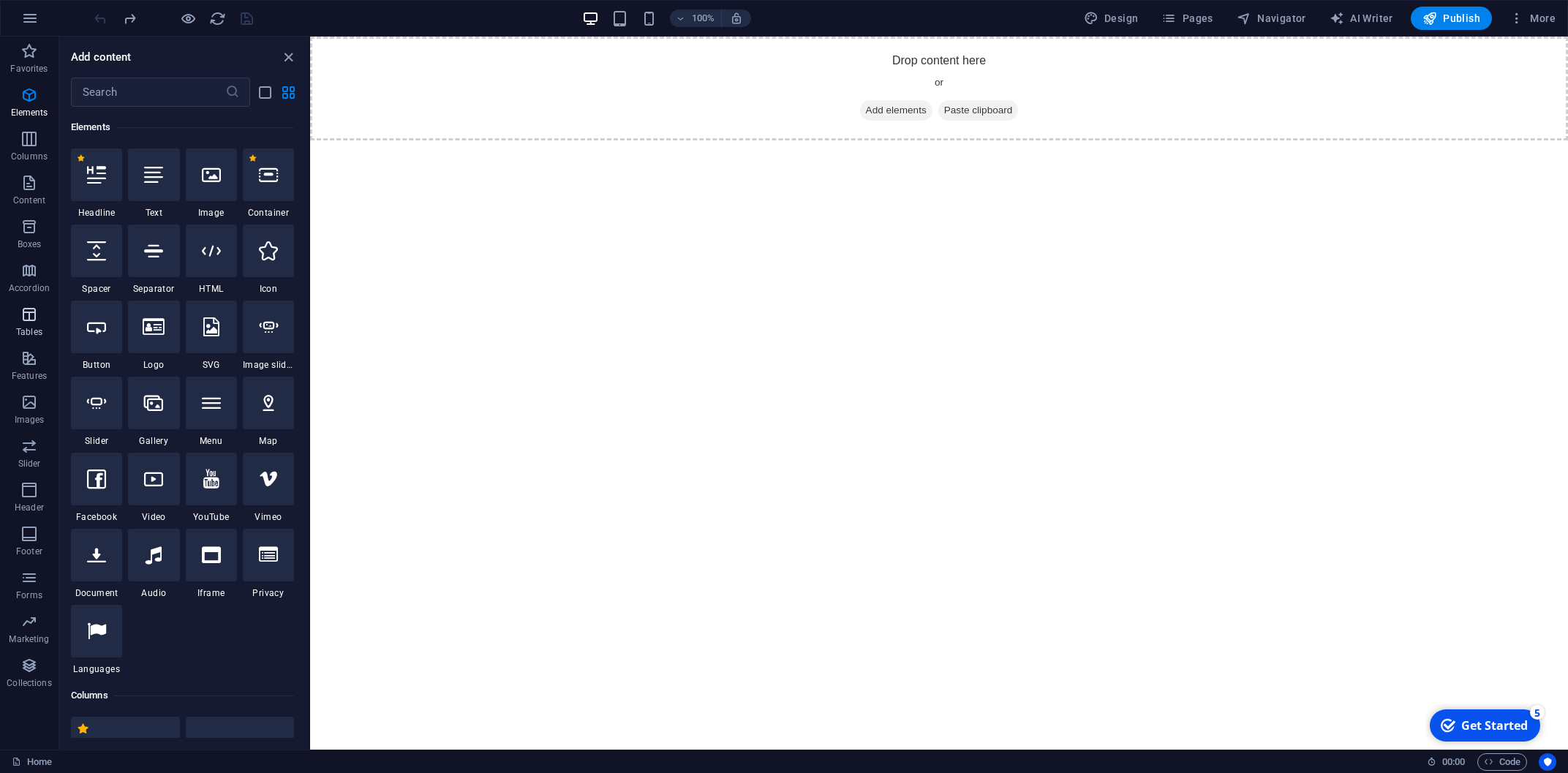
click at [29, 312] on icon "button" at bounding box center [29, 314] width 18 height 18
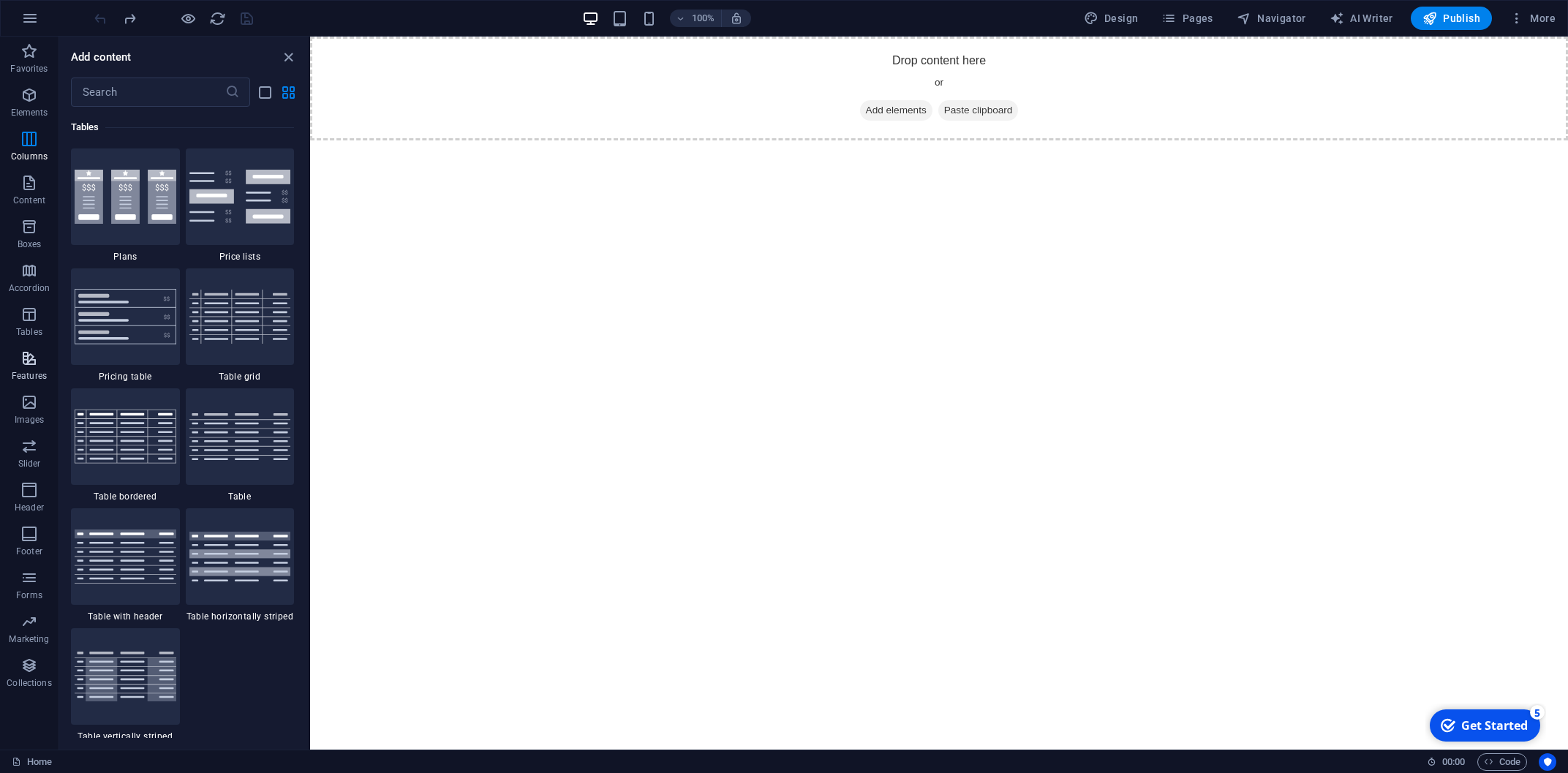
click at [27, 357] on icon "button" at bounding box center [29, 358] width 18 height 18
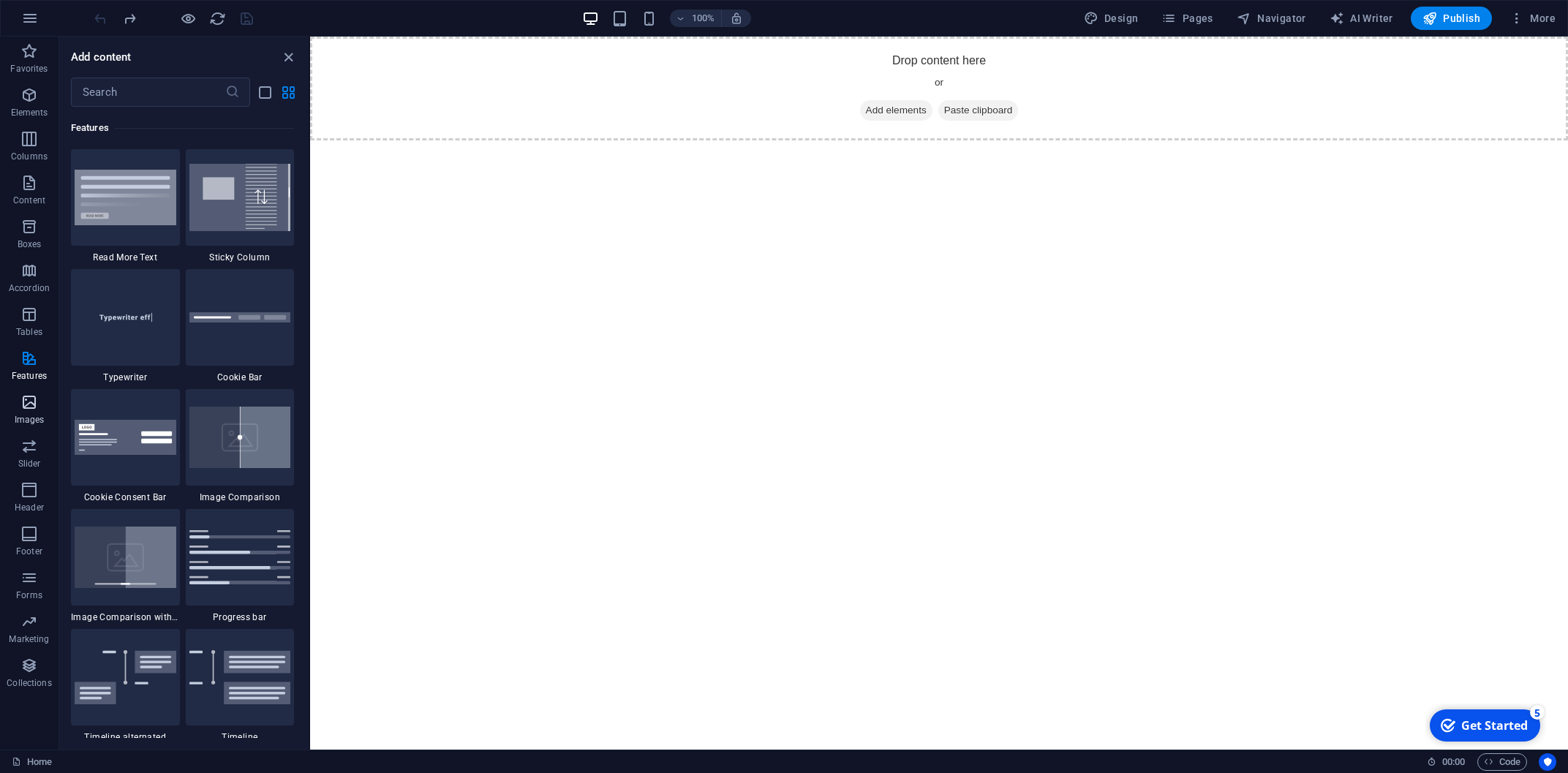
click at [25, 398] on icon "button" at bounding box center [29, 403] width 18 height 18
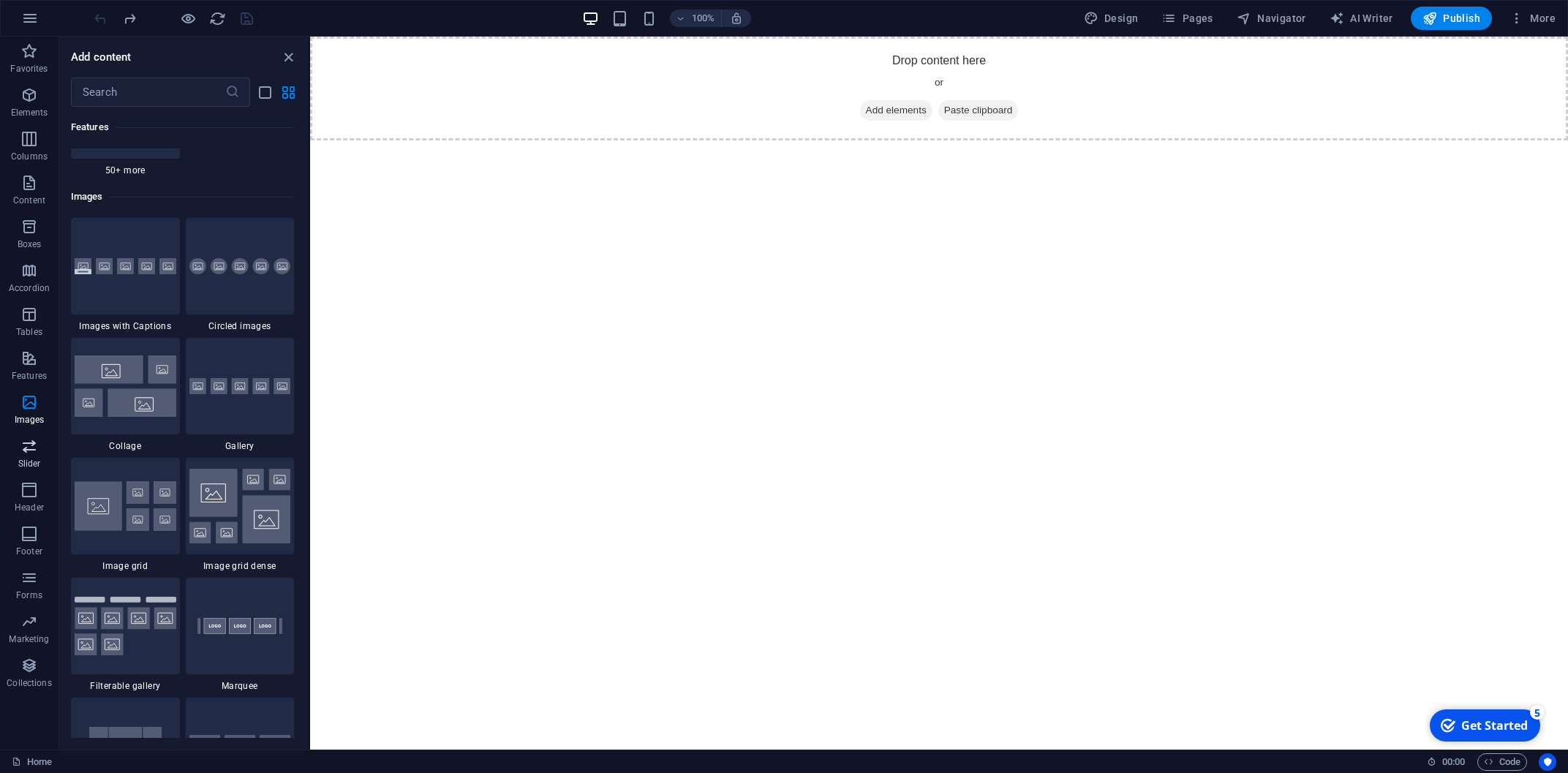
click at [26, 435] on button "Slider" at bounding box center [29, 454] width 58 height 44
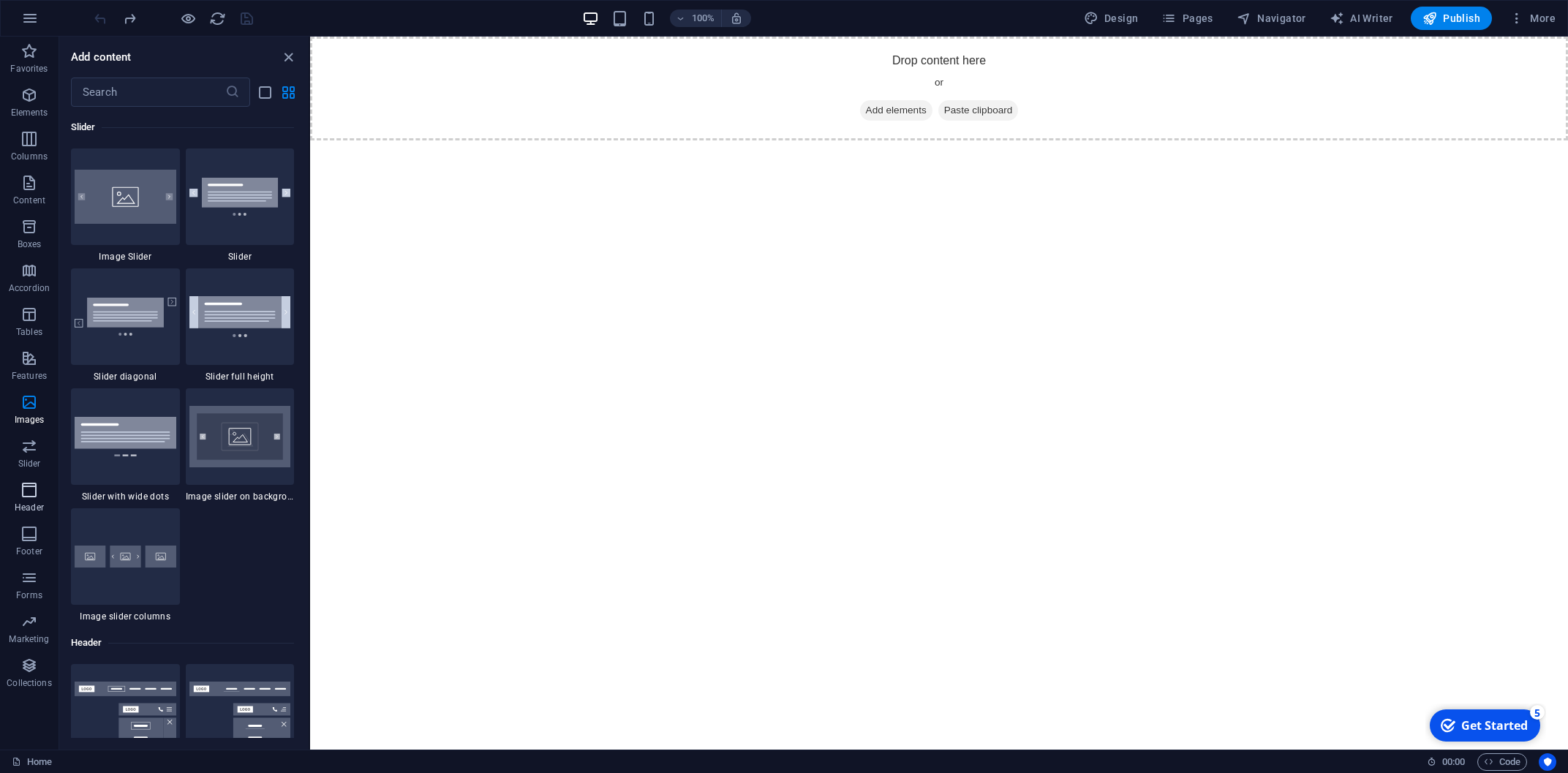
click at [23, 492] on icon "button" at bounding box center [29, 490] width 18 height 18
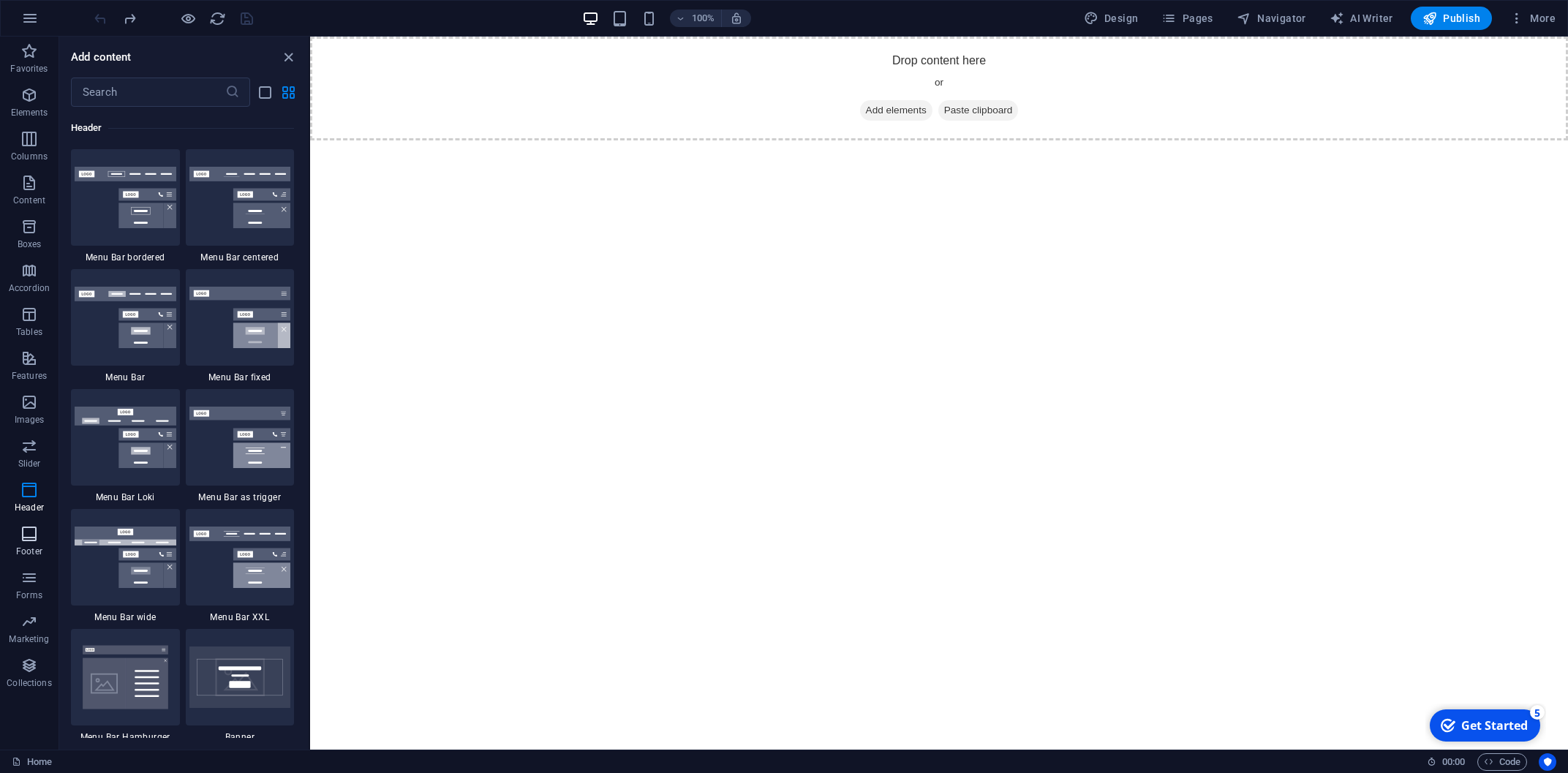
click at [26, 531] on icon "button" at bounding box center [29, 534] width 18 height 18
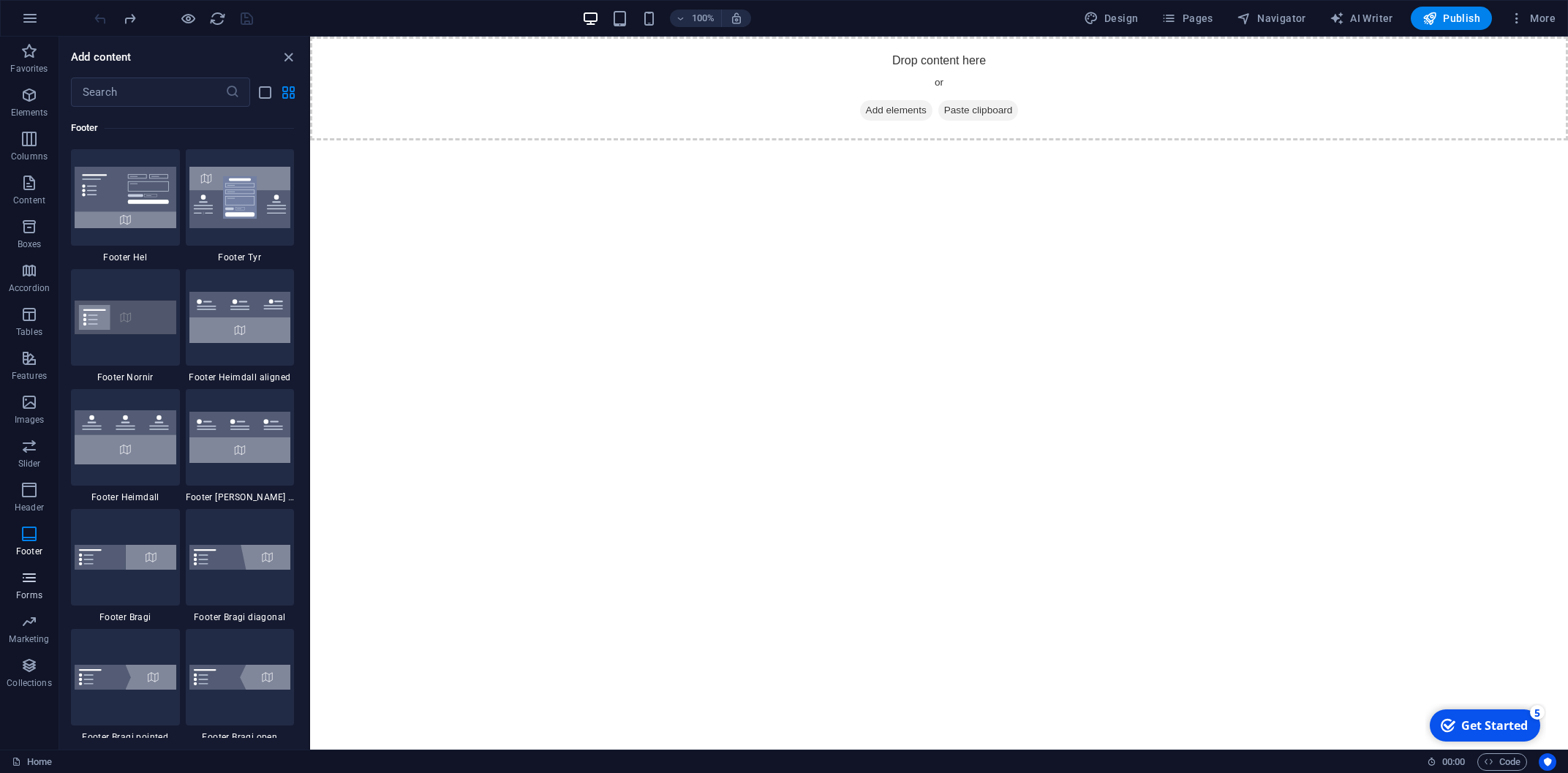
scroll to position [9681, 0]
click at [28, 569] on button "Forms" at bounding box center [29, 585] width 58 height 44
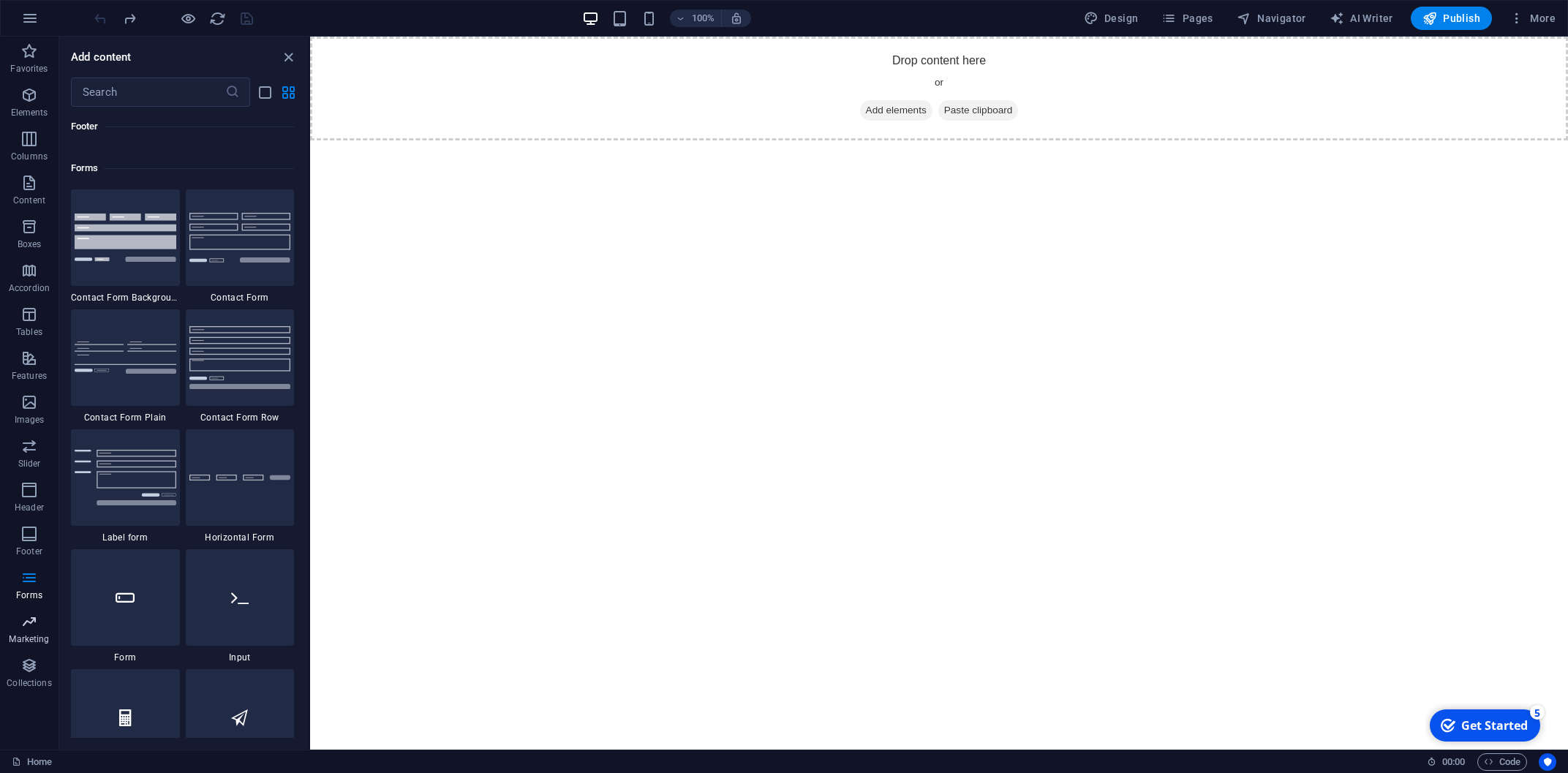
scroll to position [10677, 0]
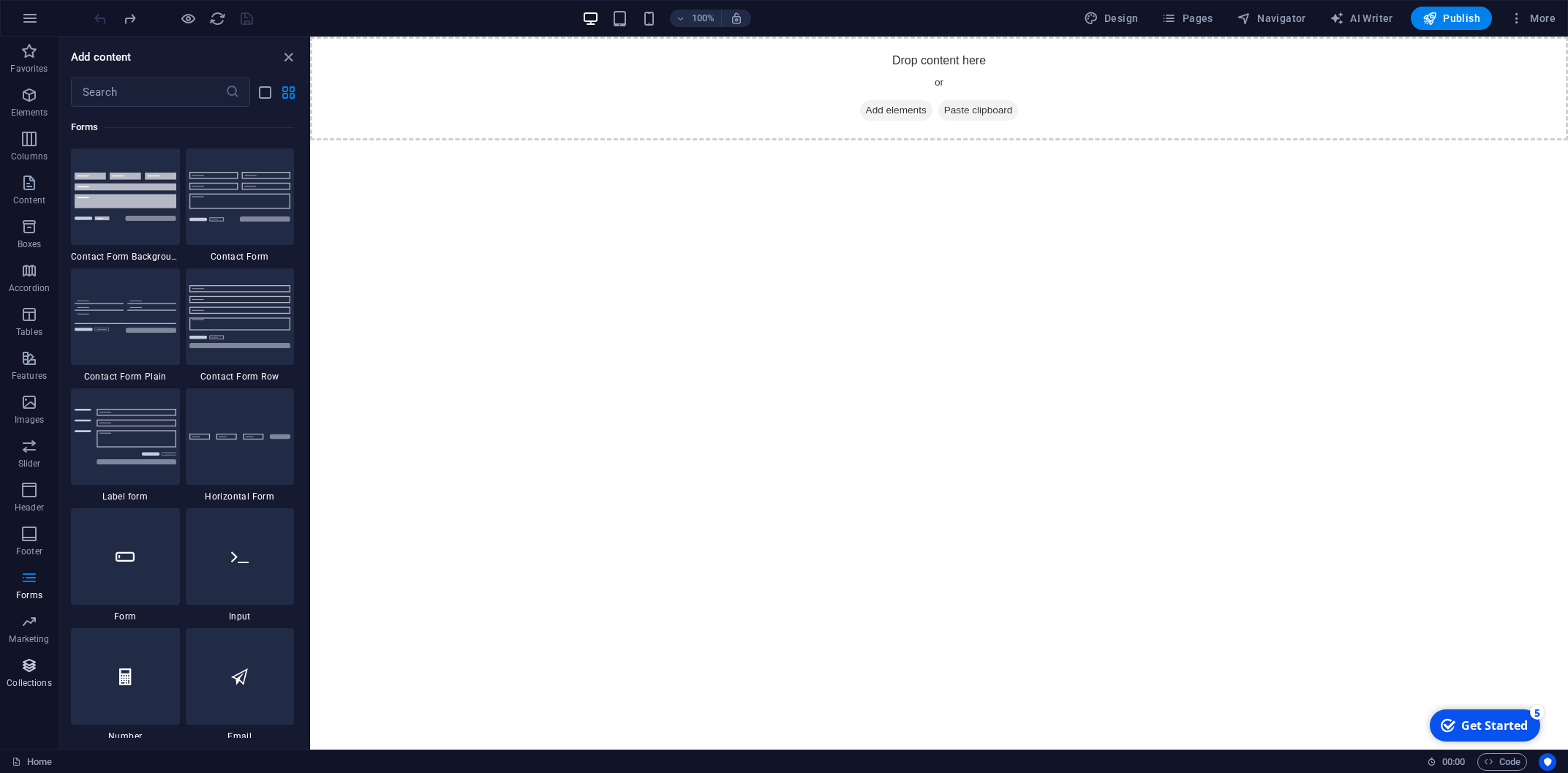
click at [19, 672] on span "Collections" at bounding box center [29, 673] width 58 height 35
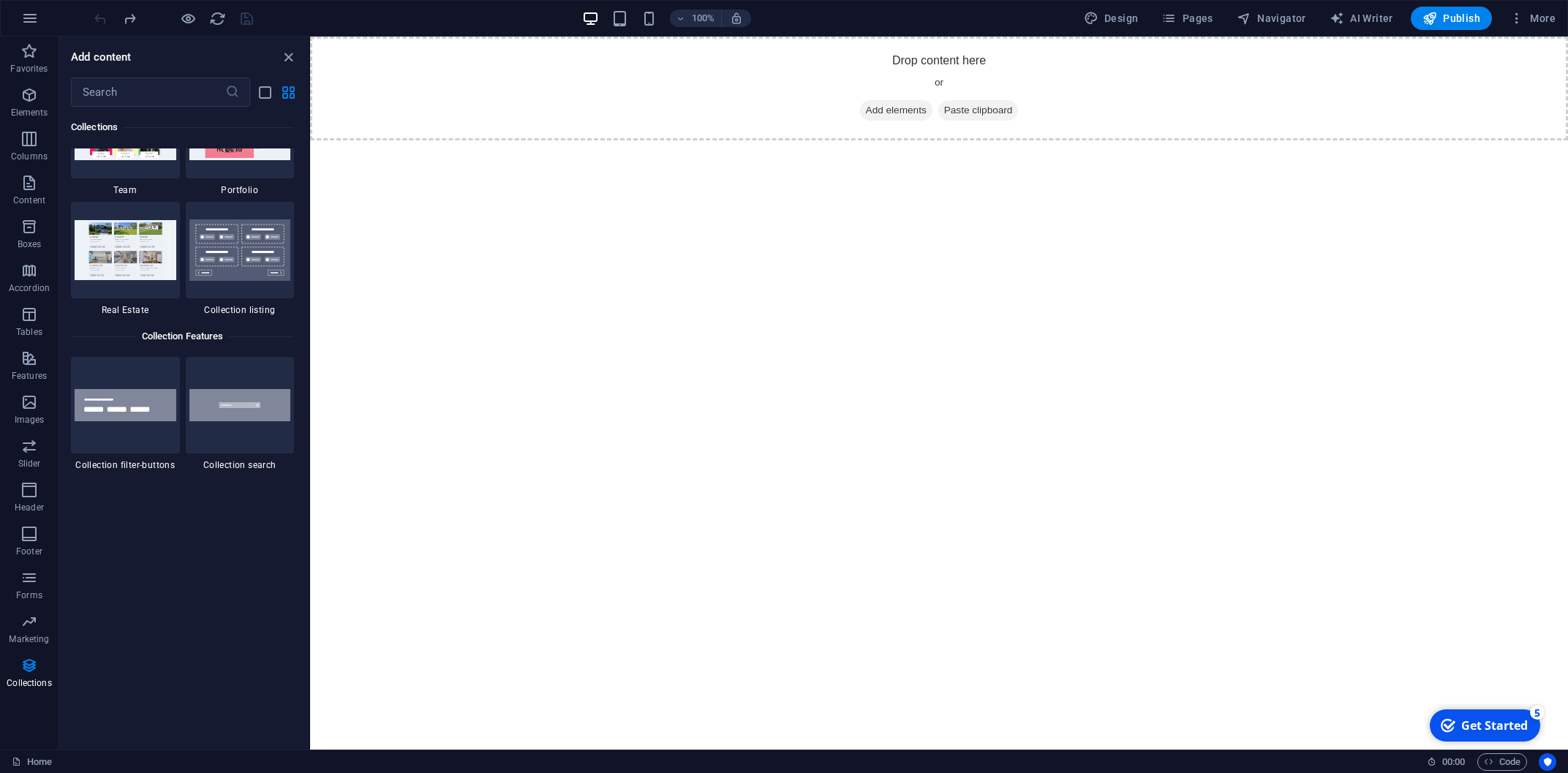
scroll to position [13730, 0]
click at [33, 15] on icon "button" at bounding box center [30, 19] width 18 height 18
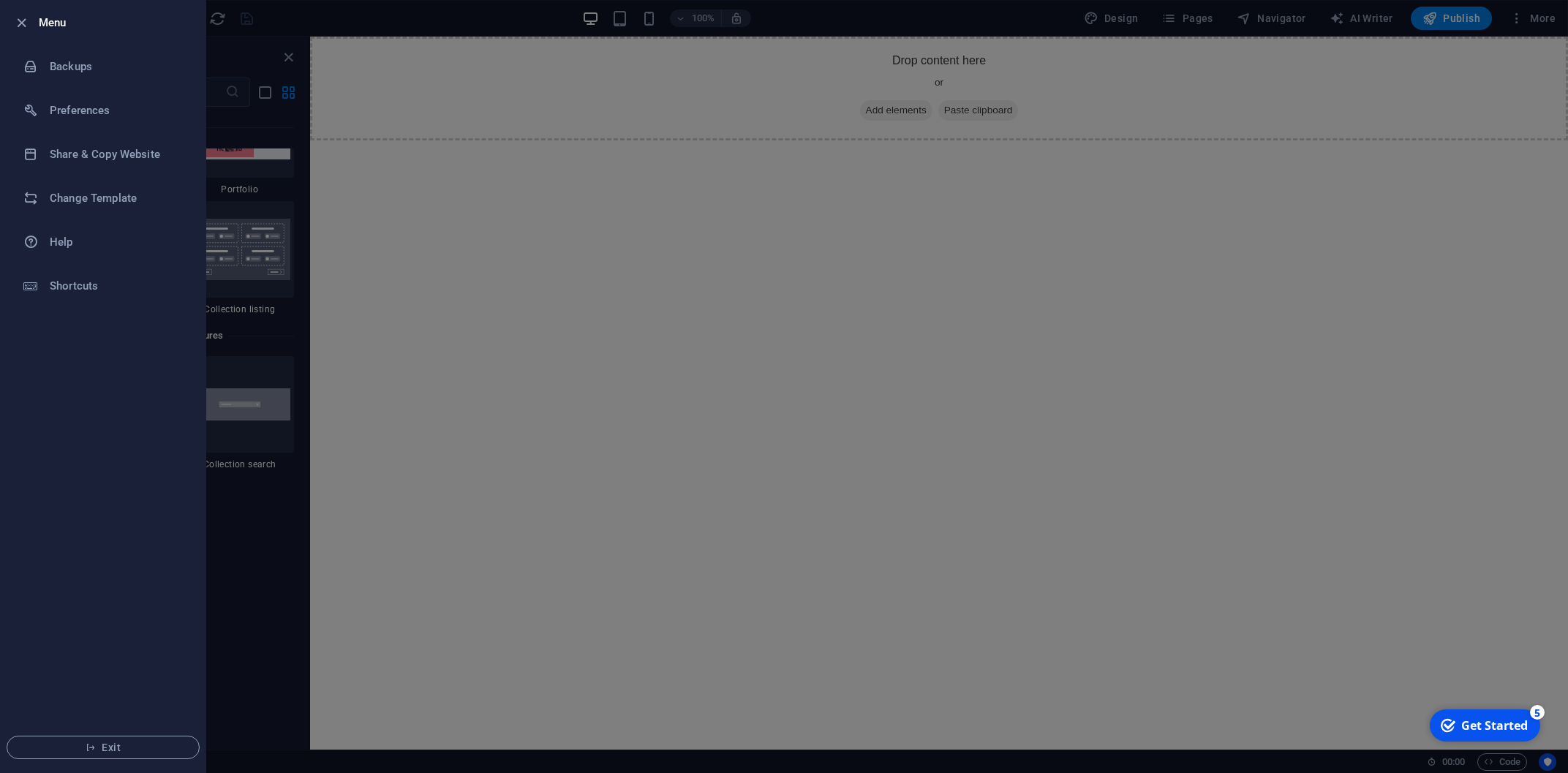
click at [31, 19] on div at bounding box center [25, 23] width 26 height 18
click at [1010, 259] on div at bounding box center [784, 386] width 1568 height 773
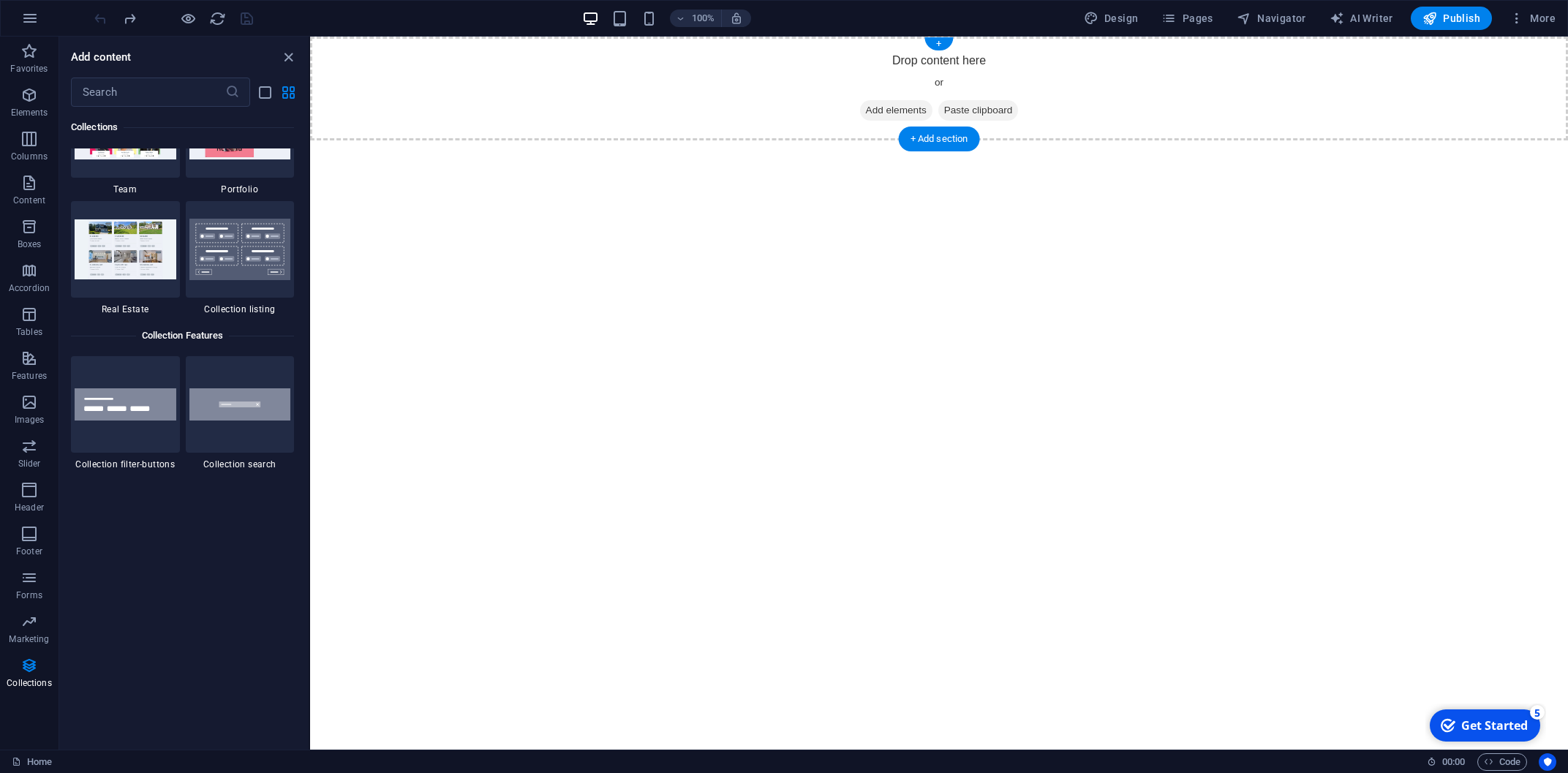
click at [882, 105] on span "Add elements" at bounding box center [895, 110] width 72 height 20
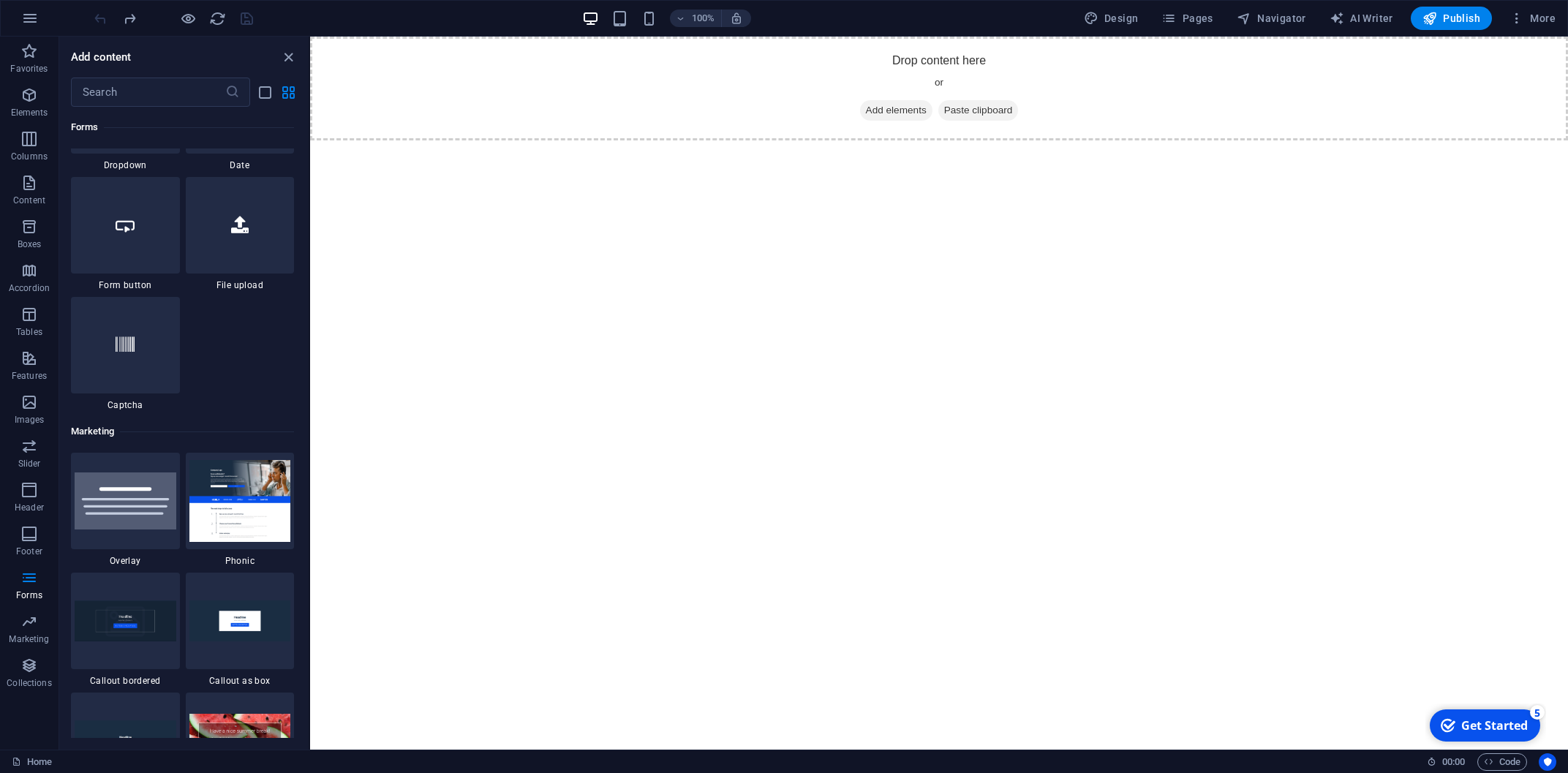
scroll to position [11607, 0]
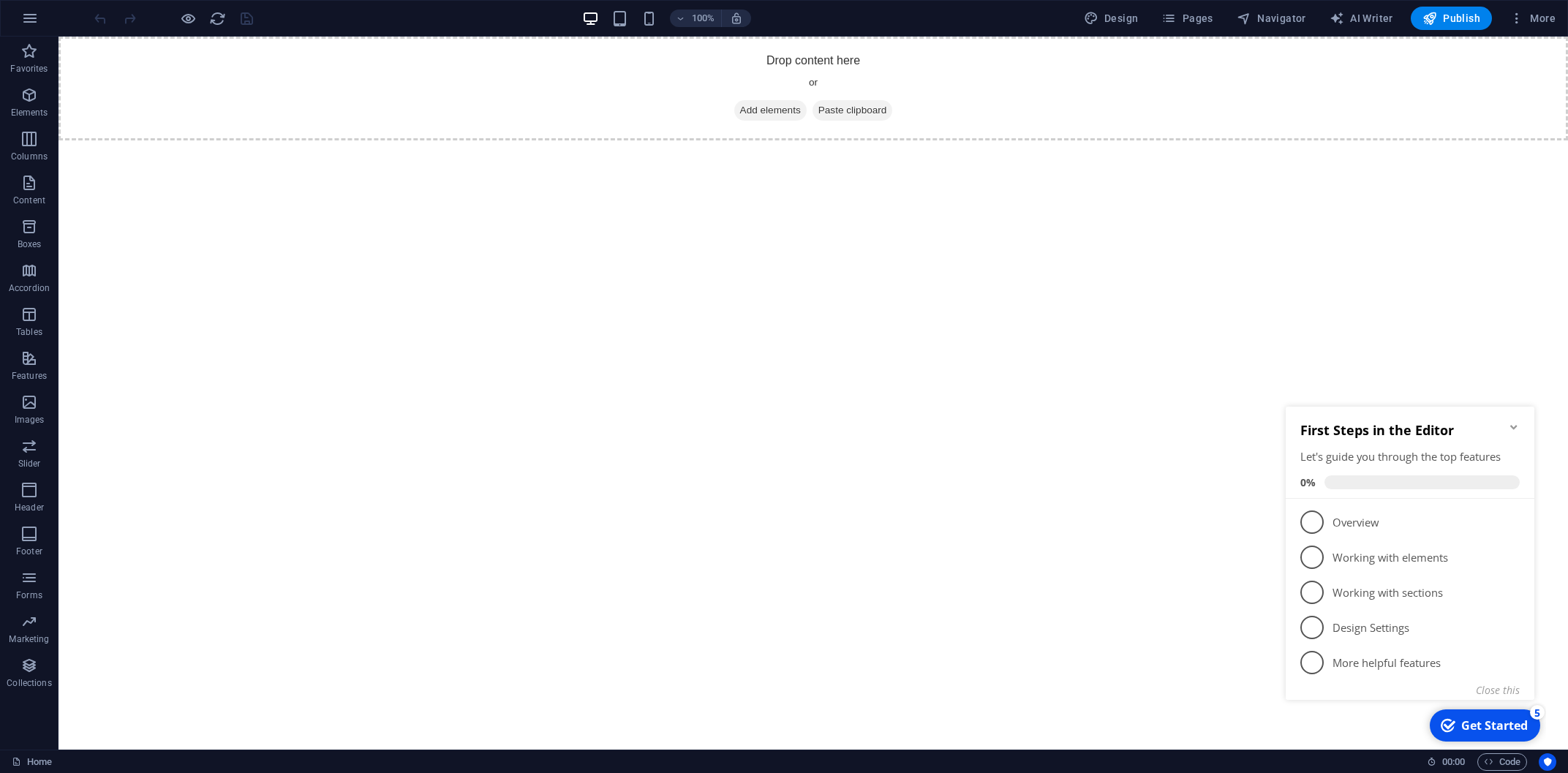
click at [1525, 429] on div "First Steps in the Editor Let's guide you through the top features 0%" at bounding box center [1410, 453] width 249 height 92
click at [724, 140] on html "Skip to main content Drop content here or Add elements Paste clipboard" at bounding box center [813, 88] width 1510 height 104
click at [580, 140] on html "Skip to main content Drop content here or Add elements Paste clipboard" at bounding box center [813, 88] width 1510 height 104
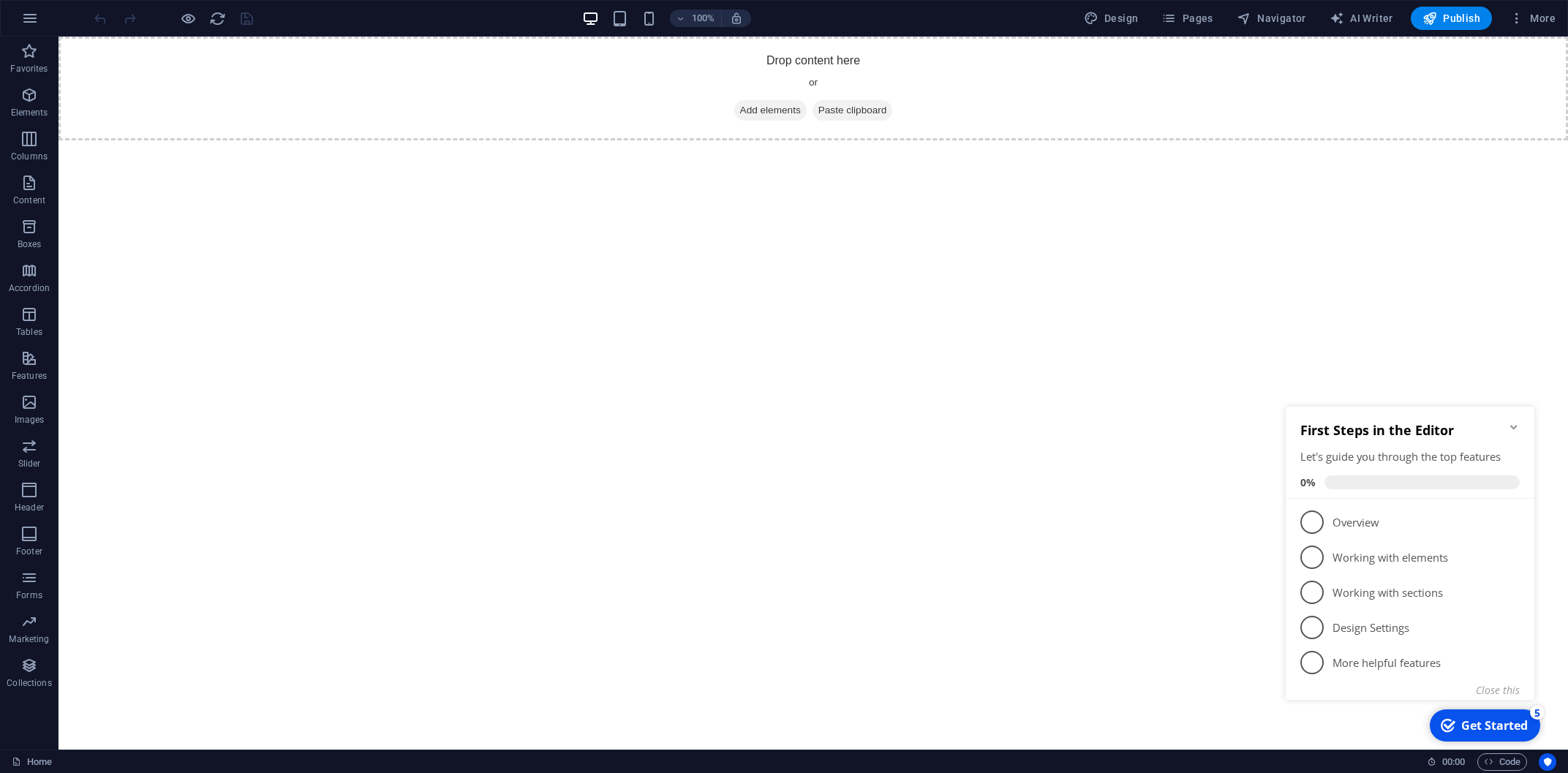
drag, startPoint x: 422, startPoint y: 359, endPoint x: 215, endPoint y: 317, distance: 211.2
click at [422, 140] on html "Skip to main content Drop content here or Add elements Paste clipboard" at bounding box center [813, 88] width 1510 height 104
click at [705, 140] on html "Skip to main content Drop content here or Add elements Paste clipboard" at bounding box center [813, 88] width 1510 height 104
click at [152, 92] on div "Drop content here or Add elements Paste clipboard" at bounding box center [813, 88] width 1510 height 104
click at [853, 106] on span "Paste clipboard" at bounding box center [852, 110] width 80 height 20
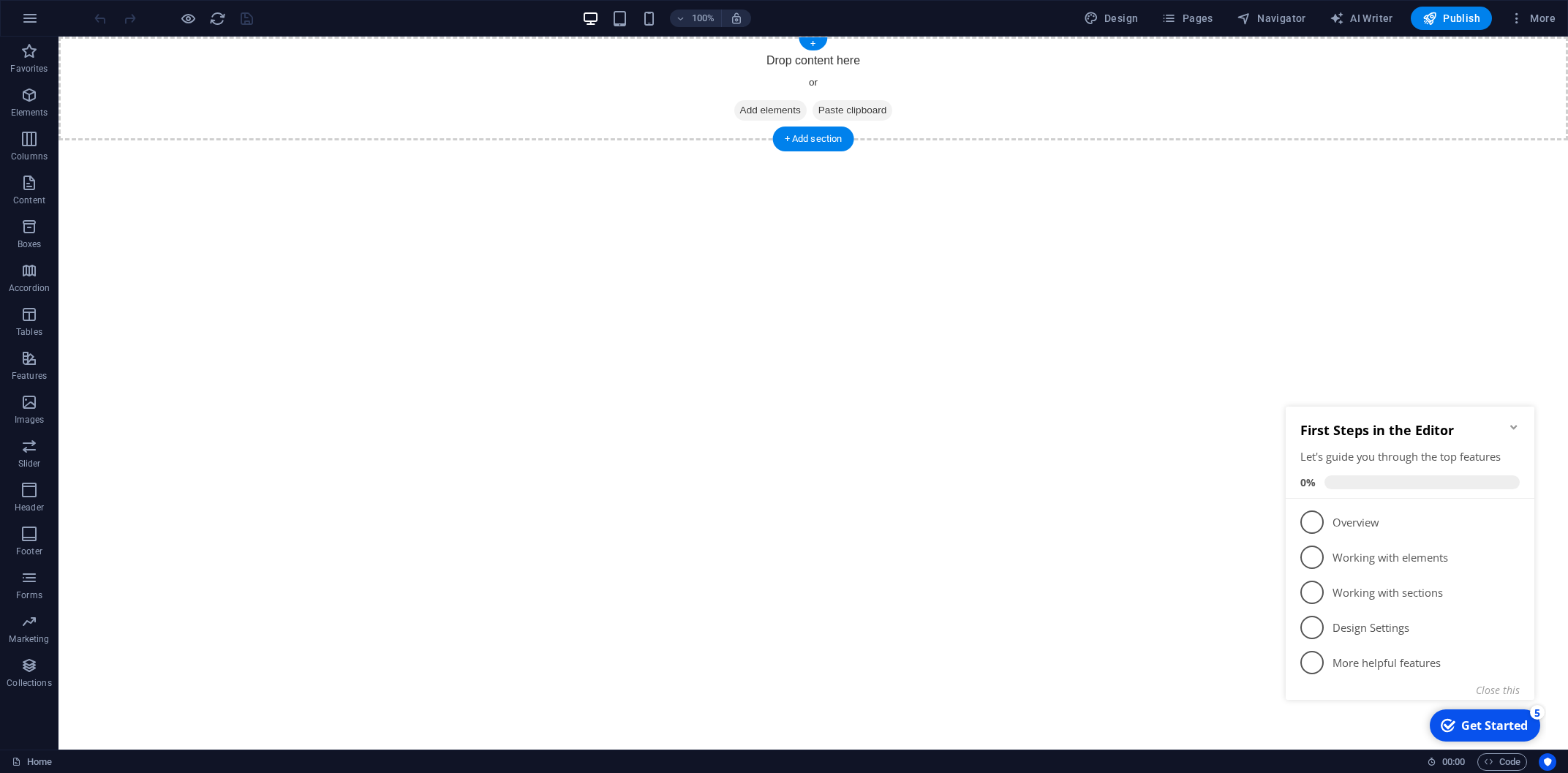
click at [858, 117] on span "Paste clipboard" at bounding box center [852, 110] width 80 height 20
drag, startPoint x: 1517, startPoint y: 416, endPoint x: 1515, endPoint y: 425, distance: 9.2
click at [1517, 421] on div "First Steps in the Editor Let's guide you through the top features 0%" at bounding box center [1410, 453] width 249 height 92
drag, startPoint x: 1515, startPoint y: 425, endPoint x: 2302, endPoint y: 713, distance: 838.0
click at [1515, 425] on icon "Minimize checklist" at bounding box center [1514, 427] width 11 height 11
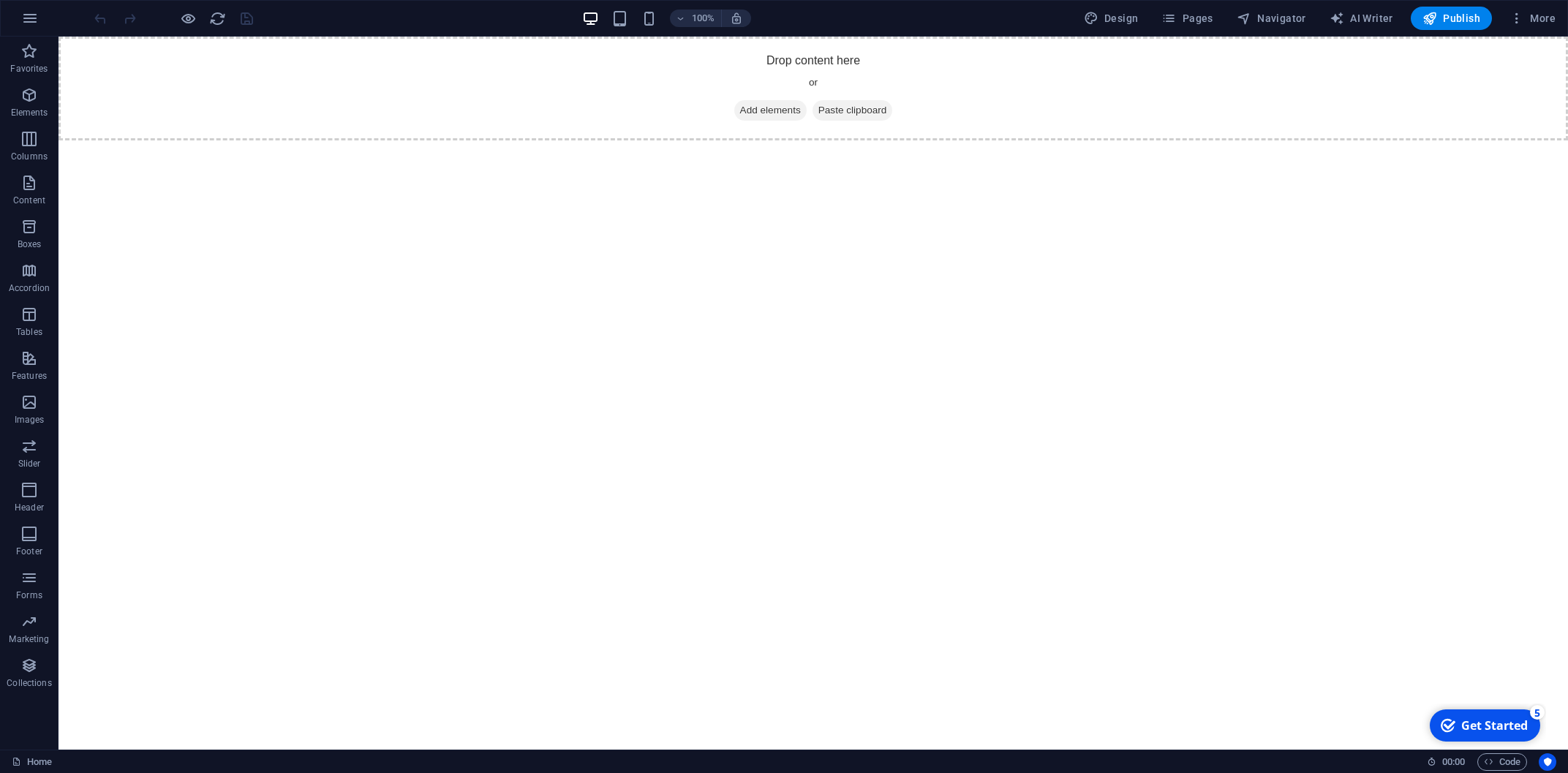
click at [993, 140] on html "Skip to main content Drop content here or Add elements Paste clipboard" at bounding box center [813, 88] width 1510 height 104
click at [860, 107] on span "Paste clipboard" at bounding box center [852, 110] width 80 height 20
click at [810, 43] on div "+" at bounding box center [813, 44] width 28 height 13
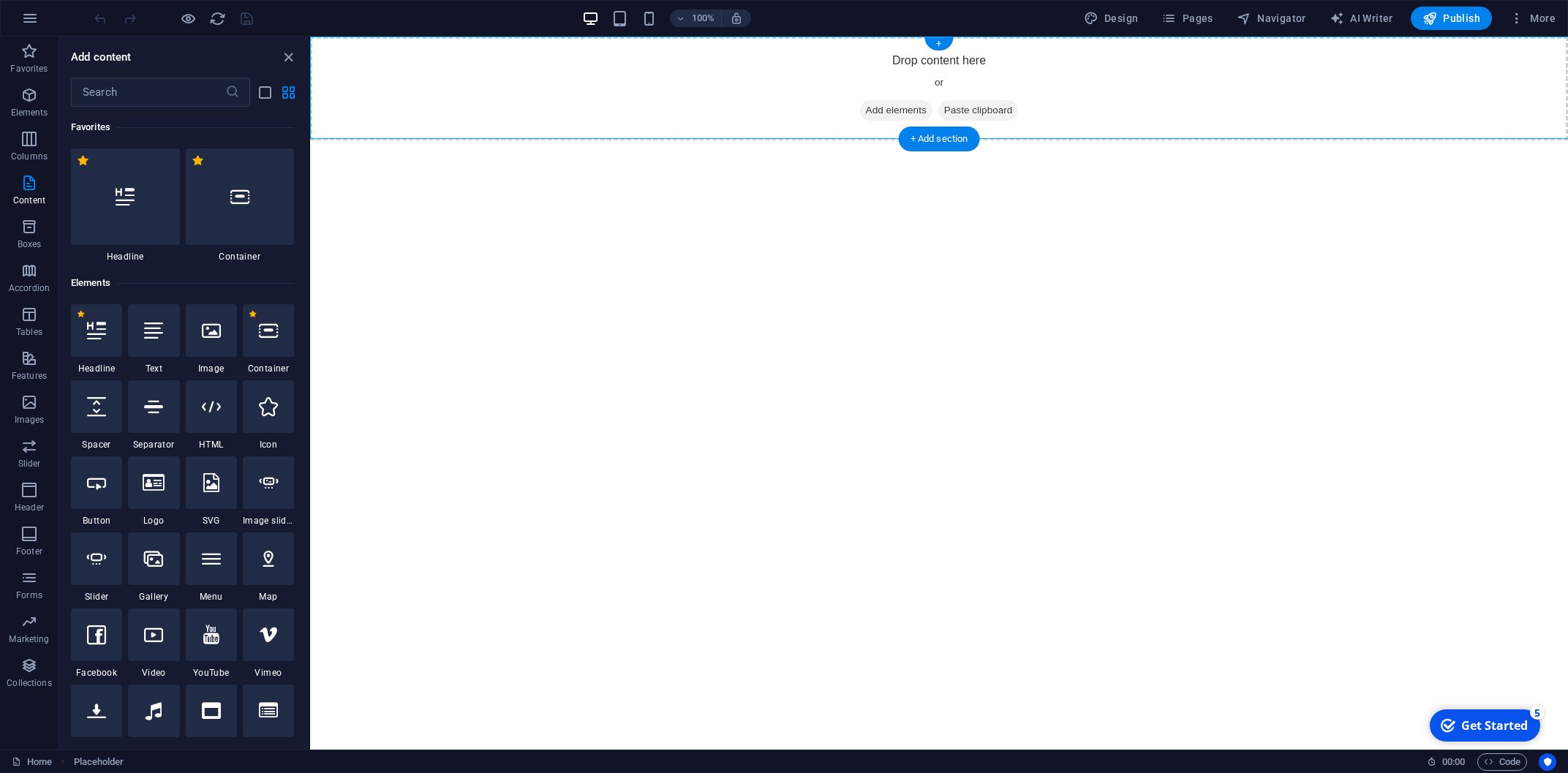
click at [814, 131] on div "Drop content here or Add elements Paste clipboard" at bounding box center [939, 88] width 1258 height 104
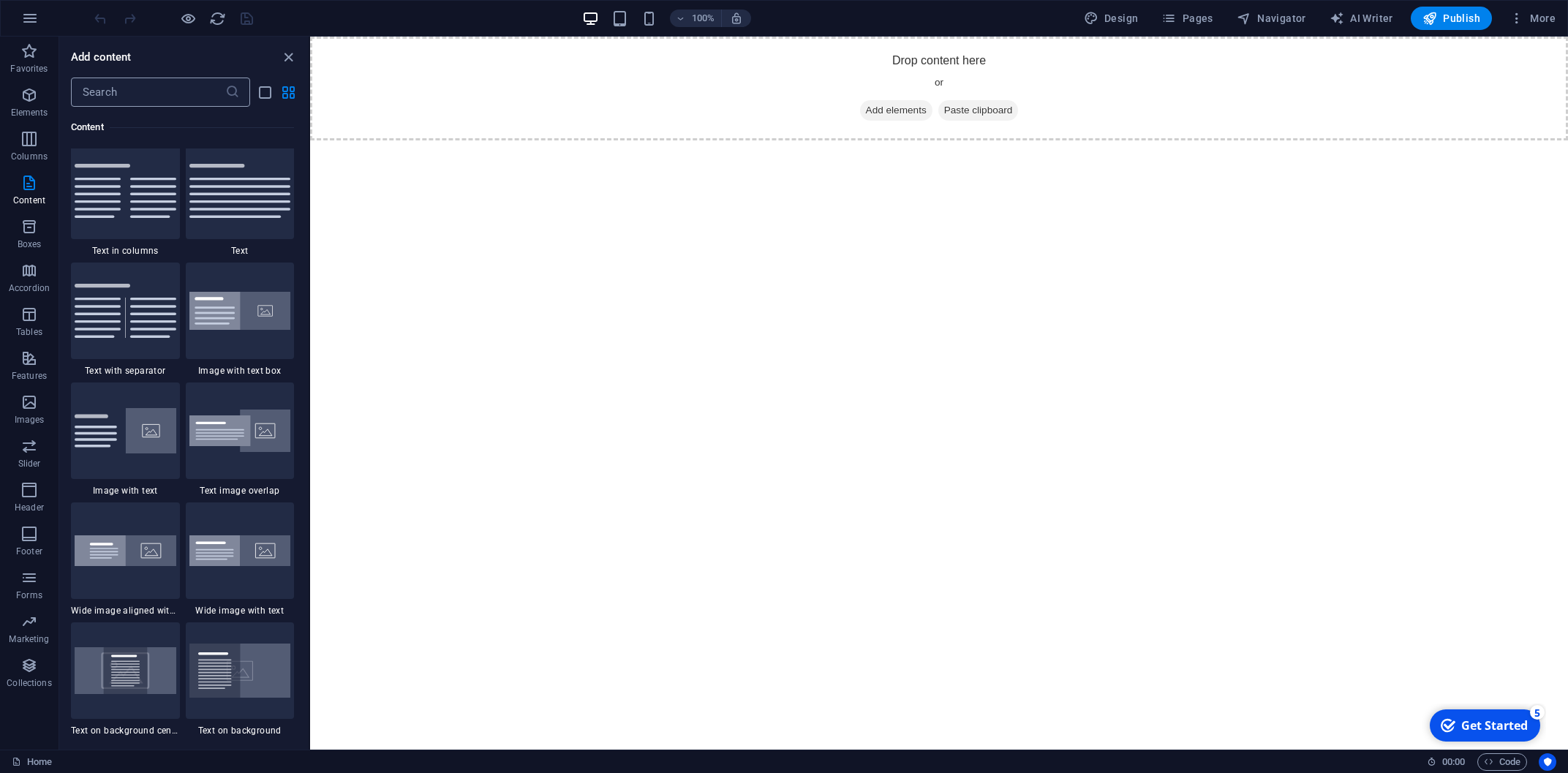
scroll to position [2559, 0]
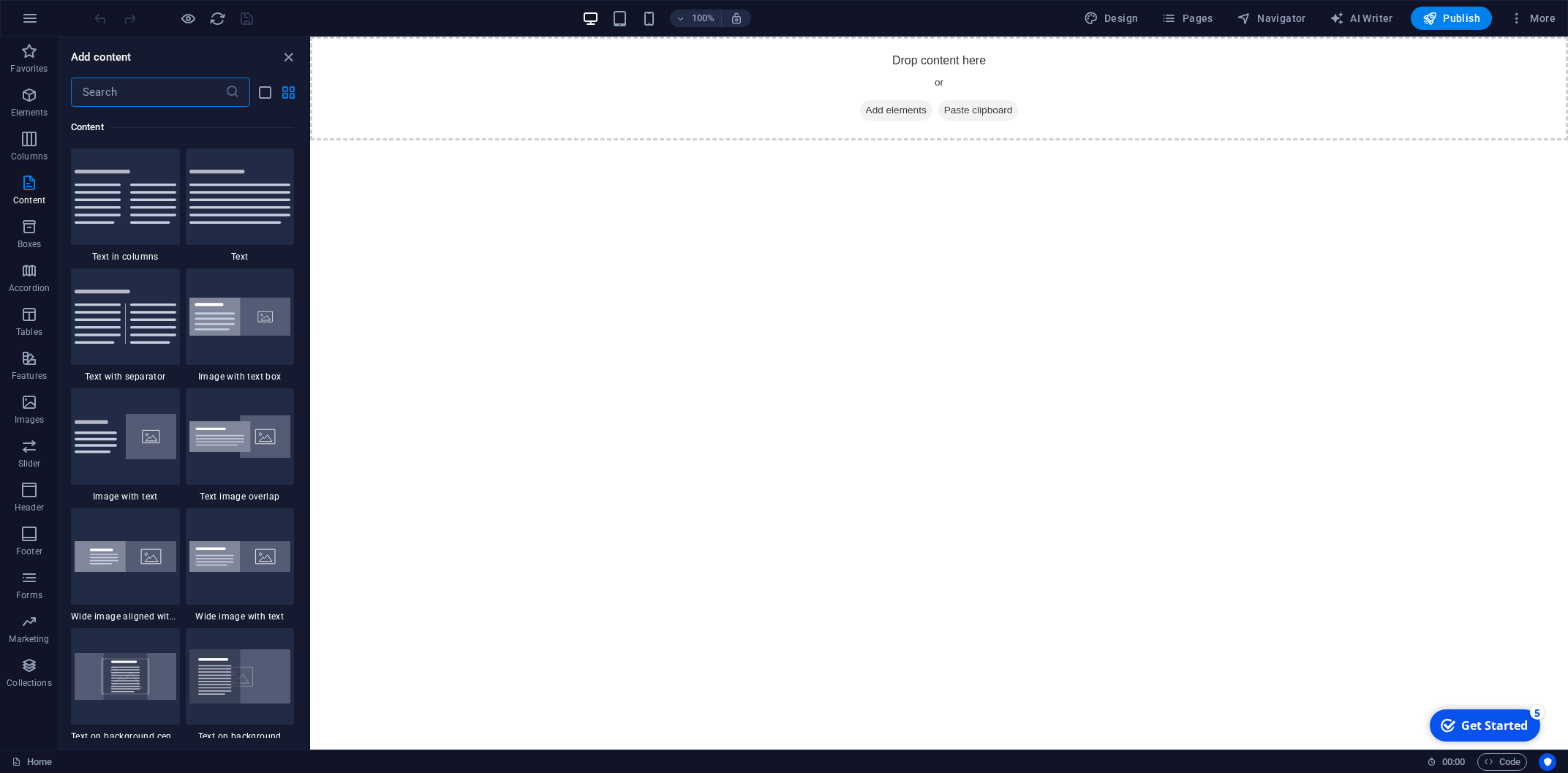
click at [139, 91] on input "text" at bounding box center [148, 92] width 154 height 29
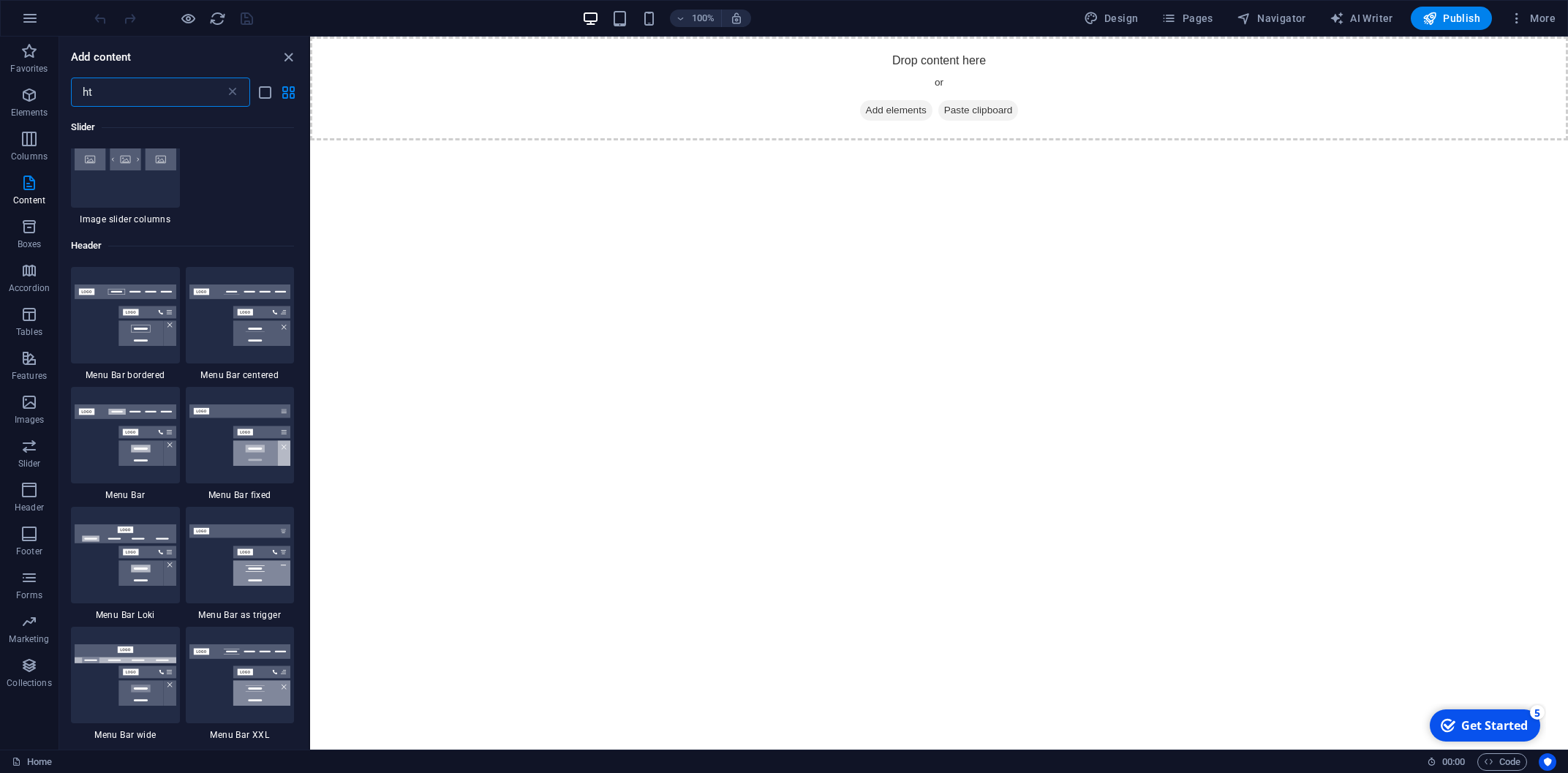
scroll to position [0, 0]
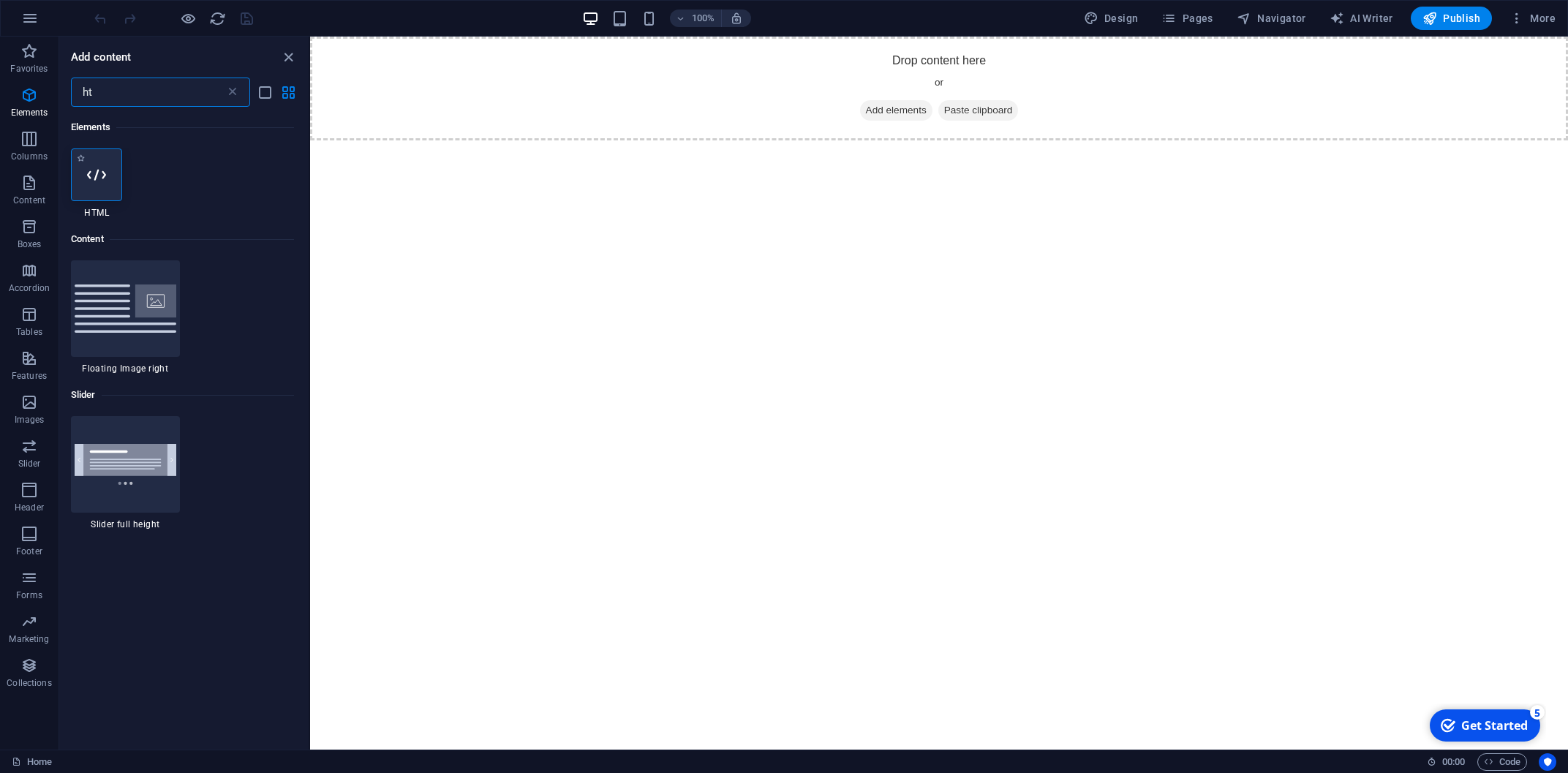
type input "ht"
click at [87, 177] on div at bounding box center [96, 174] width 51 height 53
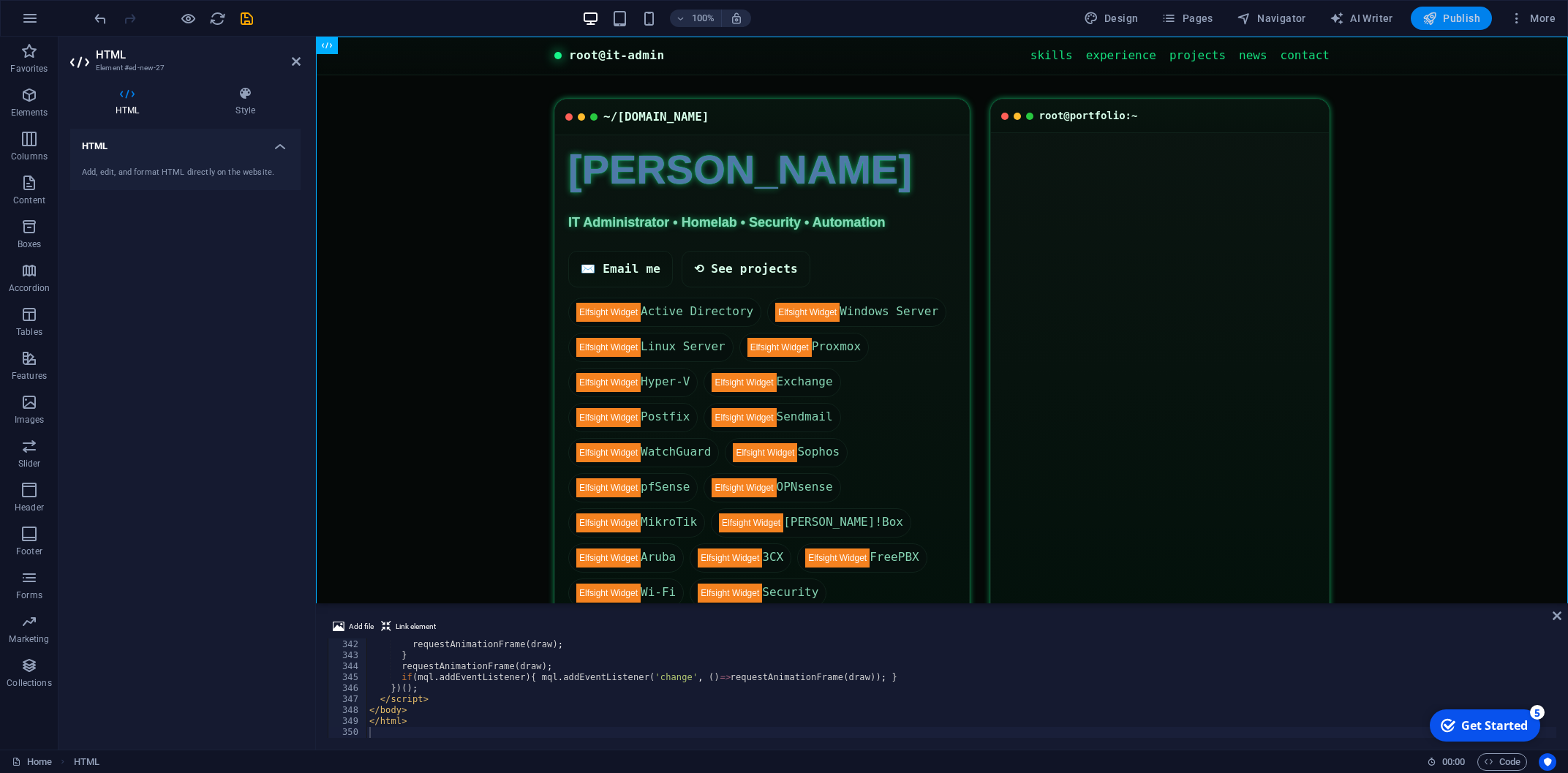
click at [1455, 21] on span "Publish" at bounding box center [1451, 19] width 58 height 15
